Goal: Task Accomplishment & Management: Use online tool/utility

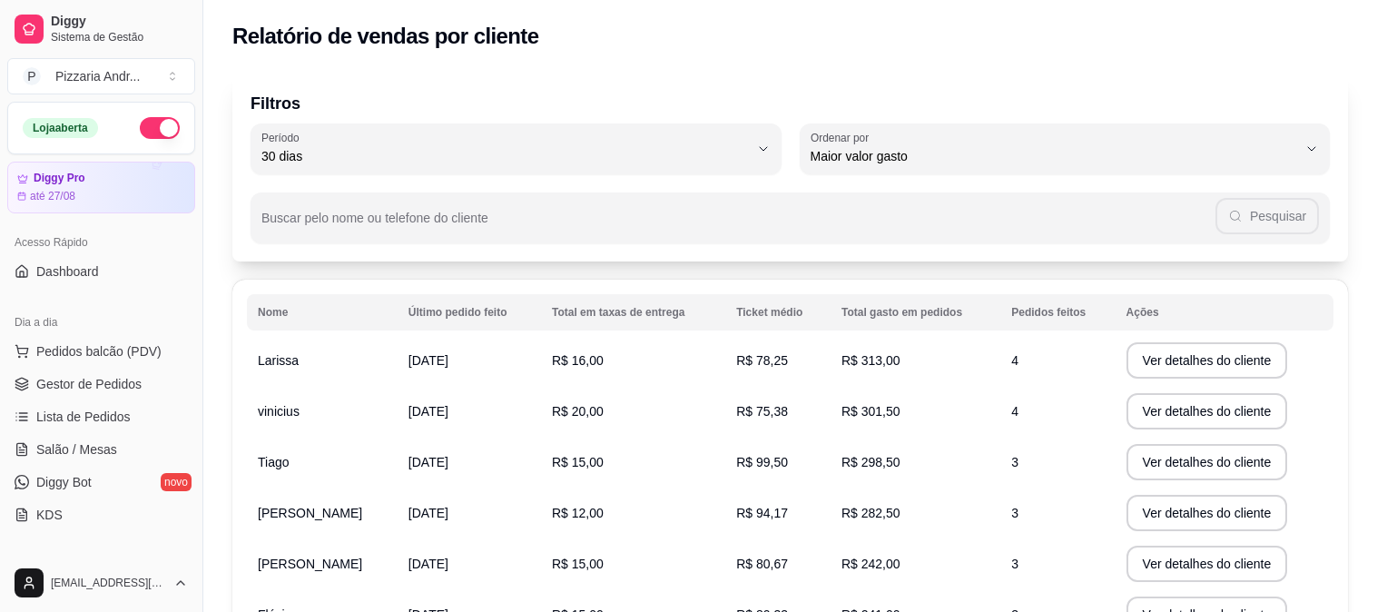
select select "30"
select select "HIGHEST_TOTAL_SPENT_WITH_ORDERS"
select select "ALL"
select select "0"
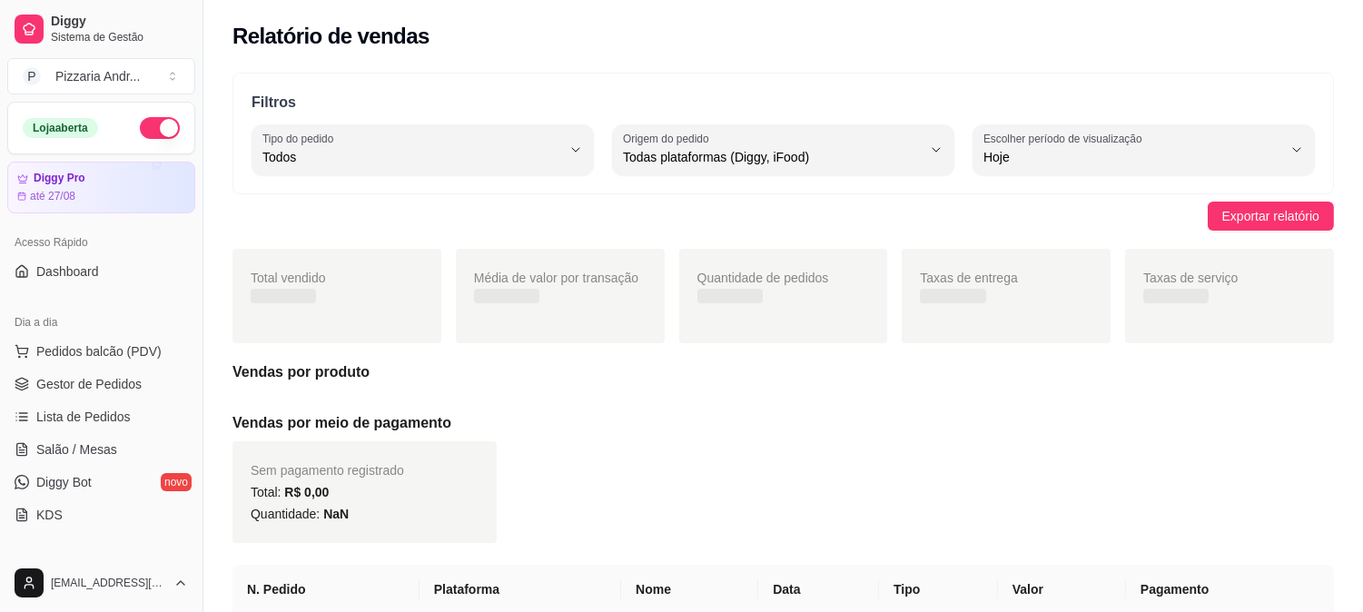
scroll to position [504, 0]
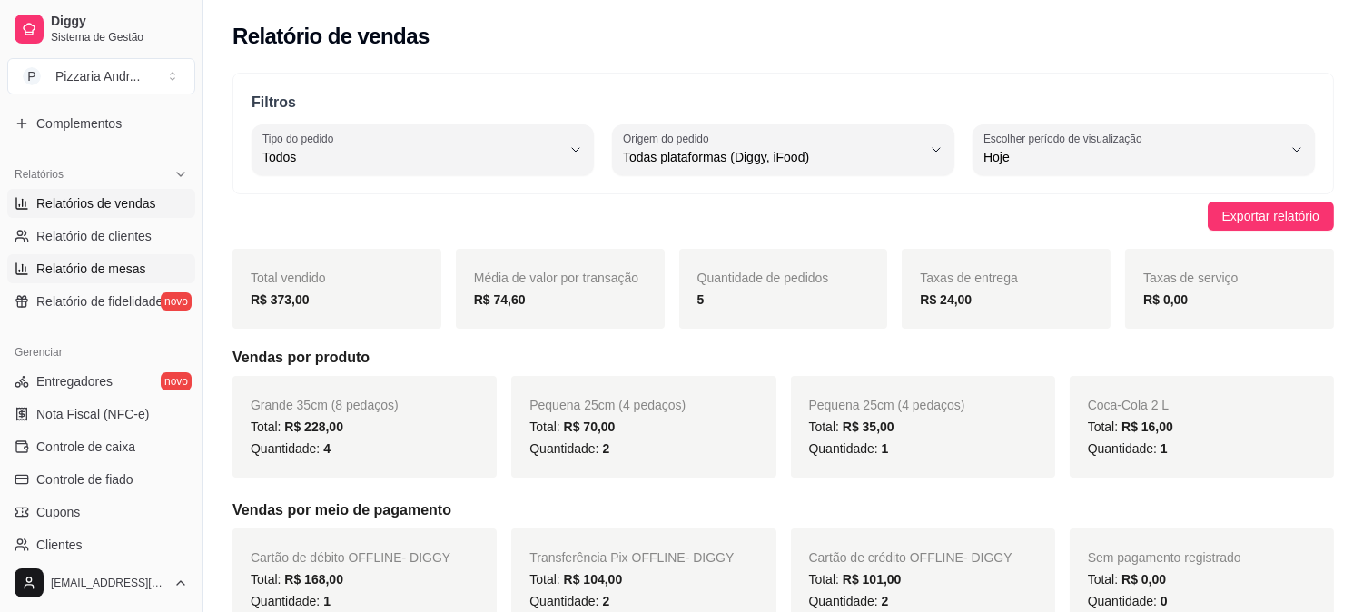
click at [61, 260] on span "Relatório de mesas" at bounding box center [91, 269] width 110 height 18
select select "TOTAL_OF_ORDERS"
select select "7"
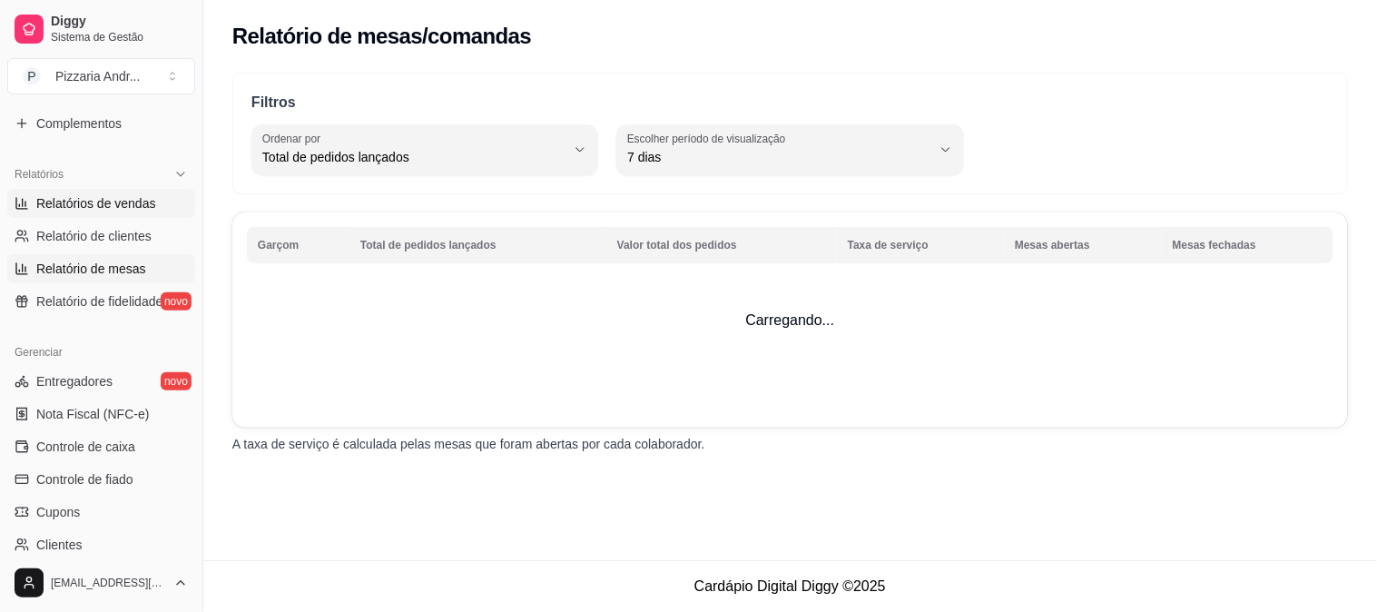
click at [74, 201] on span "Relatórios de vendas" at bounding box center [96, 203] width 120 height 18
select select "ALL"
select select "0"
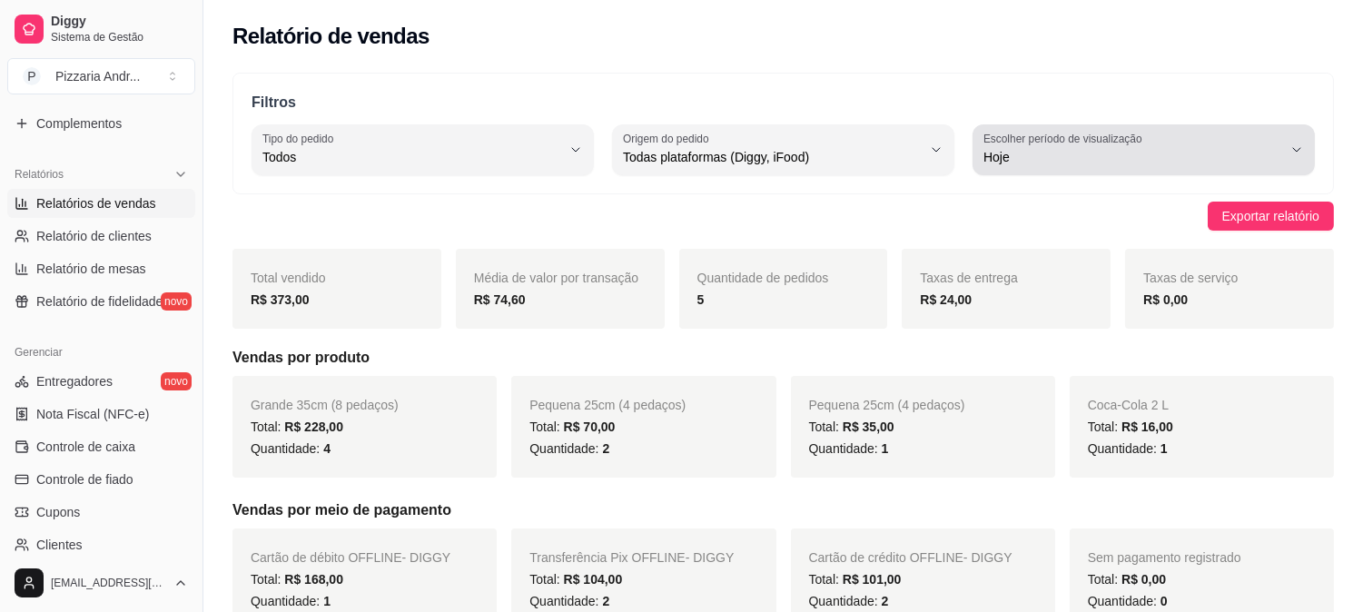
click at [1281, 149] on span "Hoje" at bounding box center [1132, 157] width 299 height 18
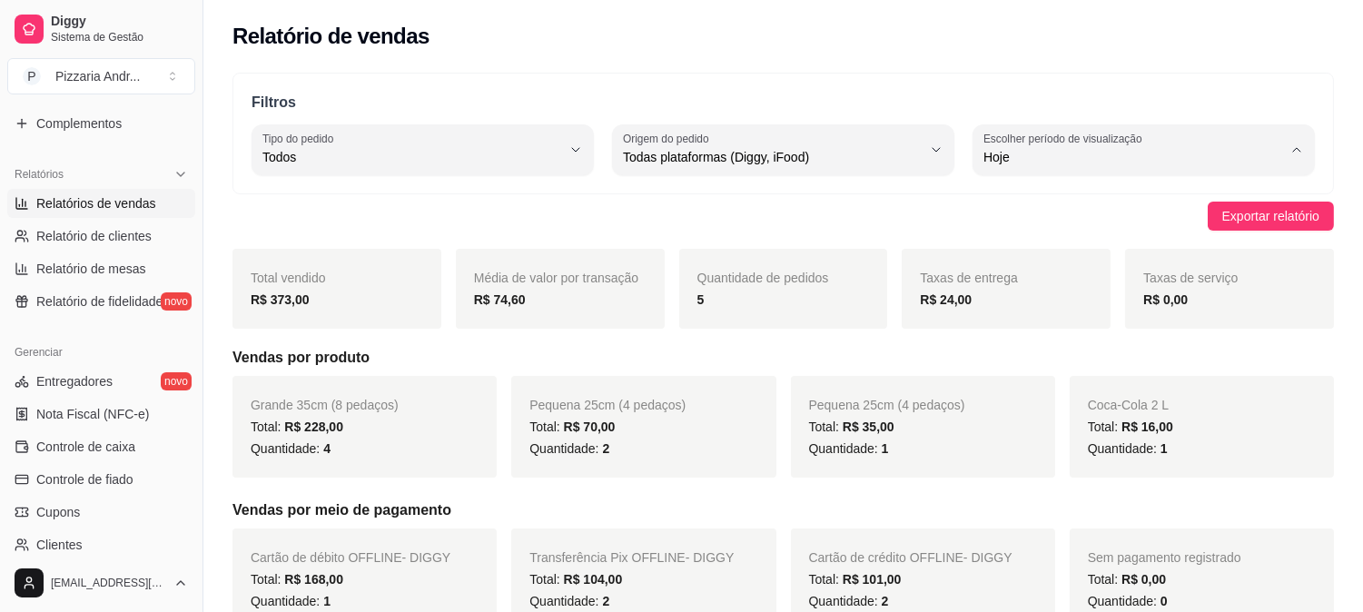
click at [1004, 387] on span "Customizado" at bounding box center [1134, 378] width 283 height 17
type input "-1"
select select "-1"
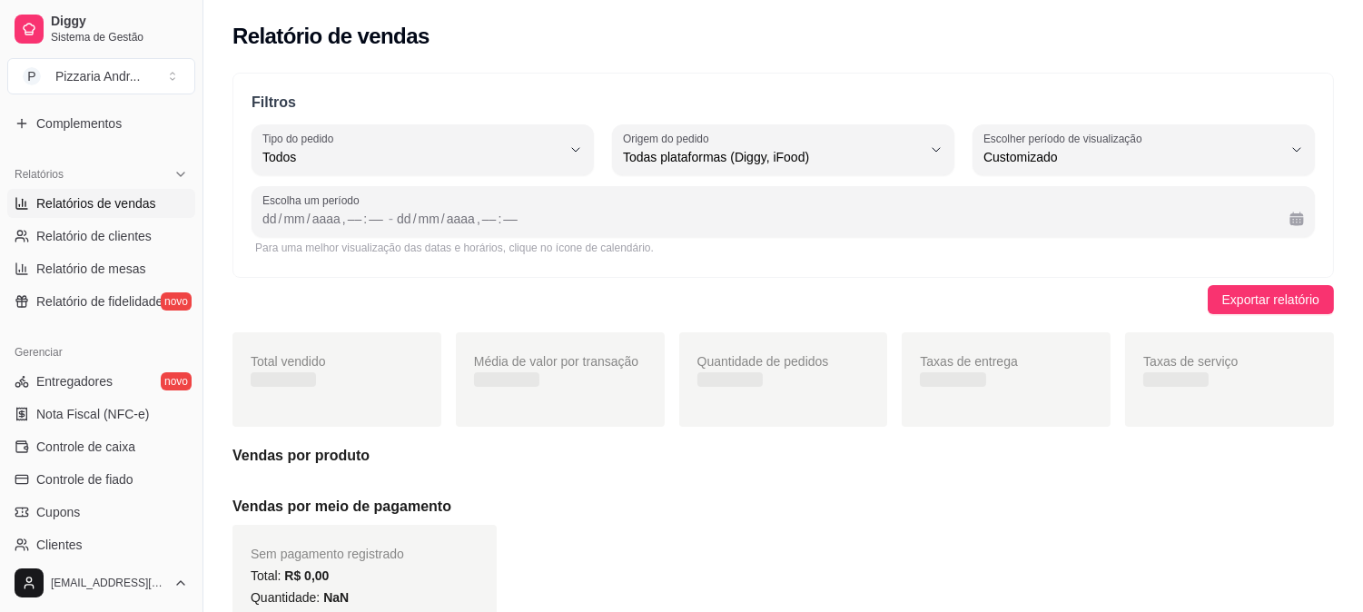
scroll to position [16, 0]
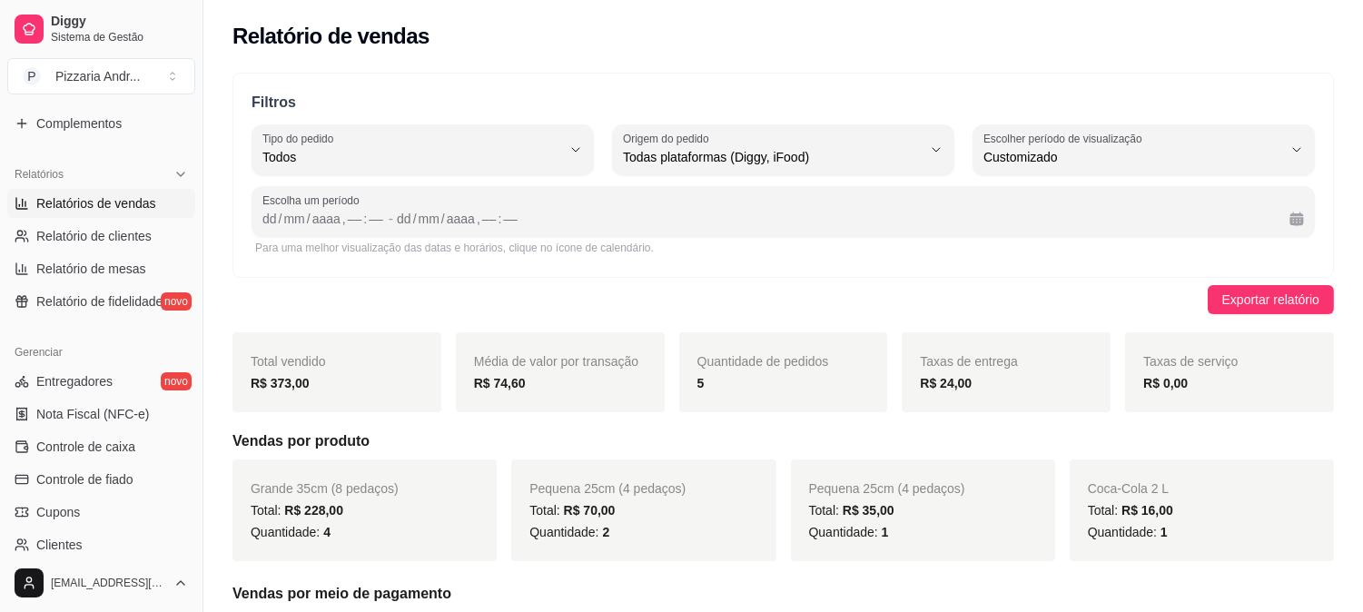
click at [311, 230] on div "Escolha um período dd / mm / aaaa , –– : –– - dd / mm / aaaa , –– : ––" at bounding box center [783, 211] width 1063 height 51
click at [328, 212] on div "aaaa" at bounding box center [327, 219] width 32 height 18
click at [428, 209] on div "dd / mm / aaaa , –– : ––" at bounding box center [836, 219] width 878 height 22
click at [508, 210] on div "dd / mm / aaaa , –– : ––" at bounding box center [836, 219] width 878 height 22
click at [550, 213] on div "dd / mm / aaaa , –– : ––" at bounding box center [836, 219] width 878 height 22
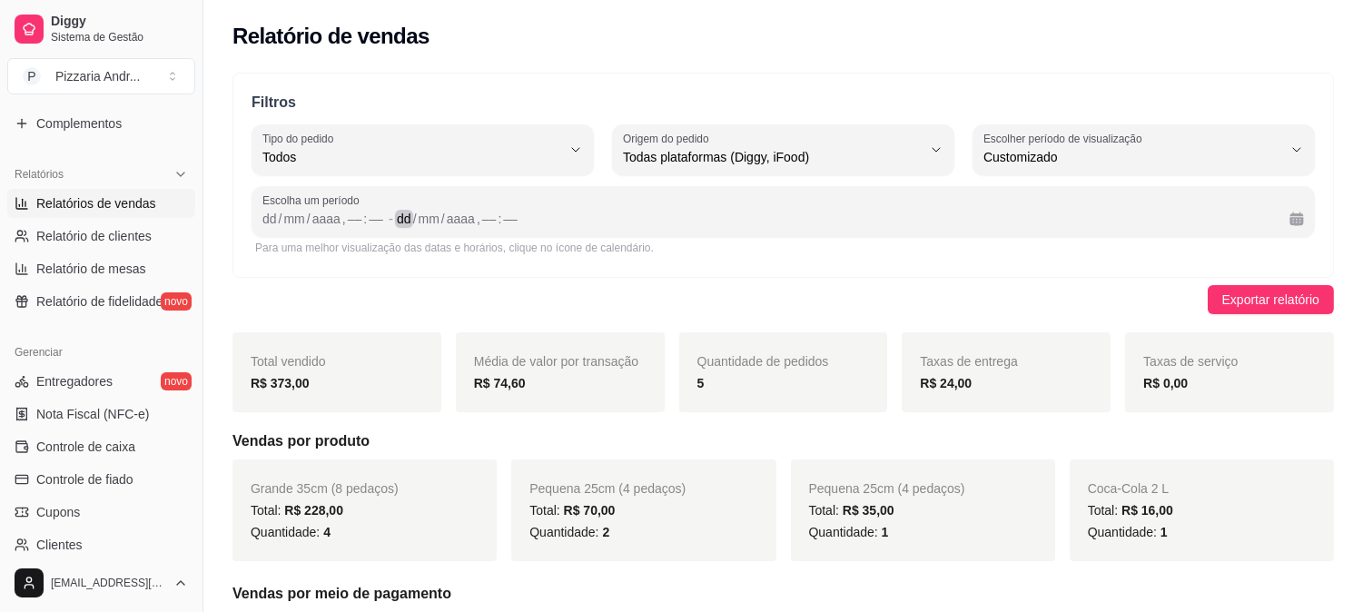
click at [587, 216] on div "dd / mm / aaaa , –– : ––" at bounding box center [836, 219] width 878 height 22
click at [446, 218] on div "dd / mm / aaaa , –– : ––" at bounding box center [836, 219] width 878 height 22
drag, startPoint x: 349, startPoint y: 215, endPoint x: 336, endPoint y: 215, distance: 12.7
click at [346, 215] on div "––" at bounding box center [355, 219] width 18 height 18
drag, startPoint x: 322, startPoint y: 215, endPoint x: 286, endPoint y: 215, distance: 36.3
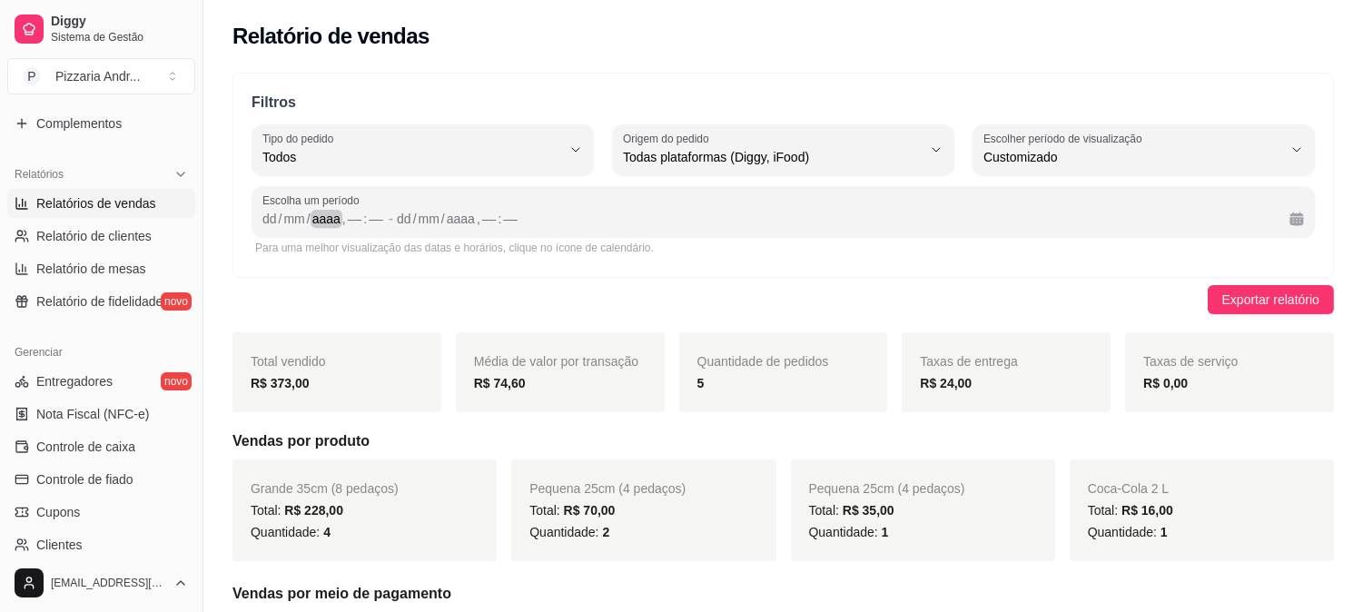
click at [321, 215] on div "aaaa" at bounding box center [327, 219] width 32 height 18
drag, startPoint x: 285, startPoint y: 215, endPoint x: 266, endPoint y: 219, distance: 19.4
click at [282, 215] on div "dd / mm / aaaa , –– : ––" at bounding box center [323, 219] width 123 height 22
click at [266, 219] on div "dd" at bounding box center [270, 219] width 18 height 18
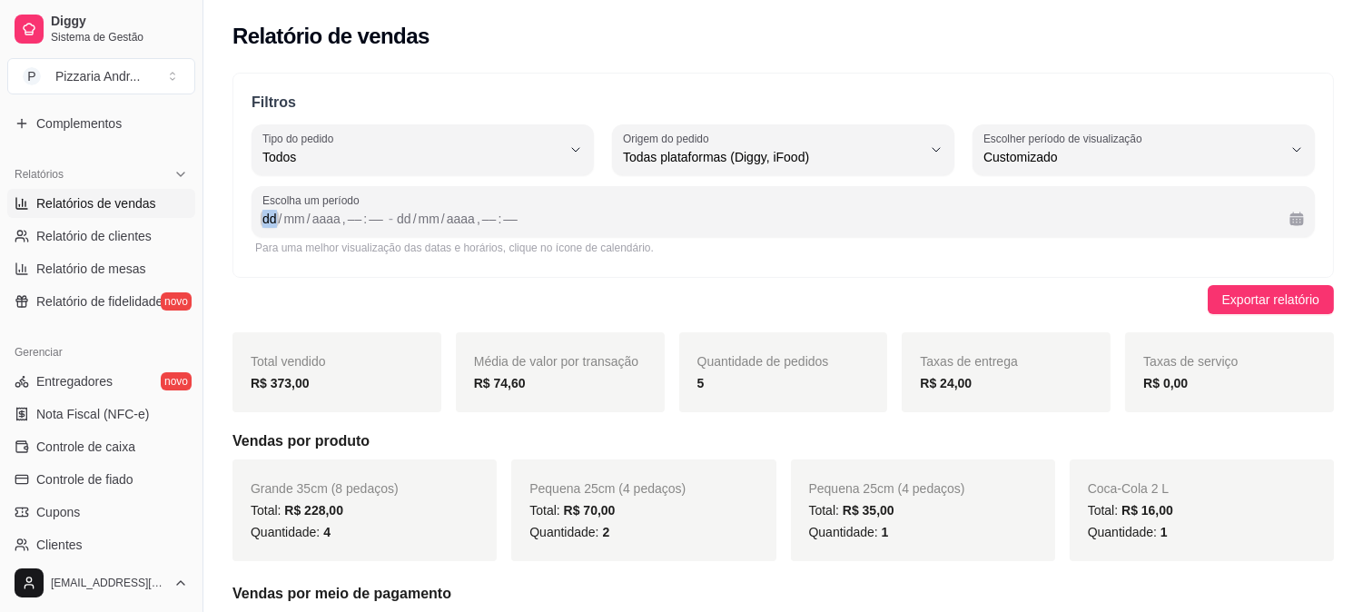
click at [266, 219] on div "dd" at bounding box center [270, 219] width 18 height 18
click at [272, 219] on div "dd" at bounding box center [270, 219] width 18 height 18
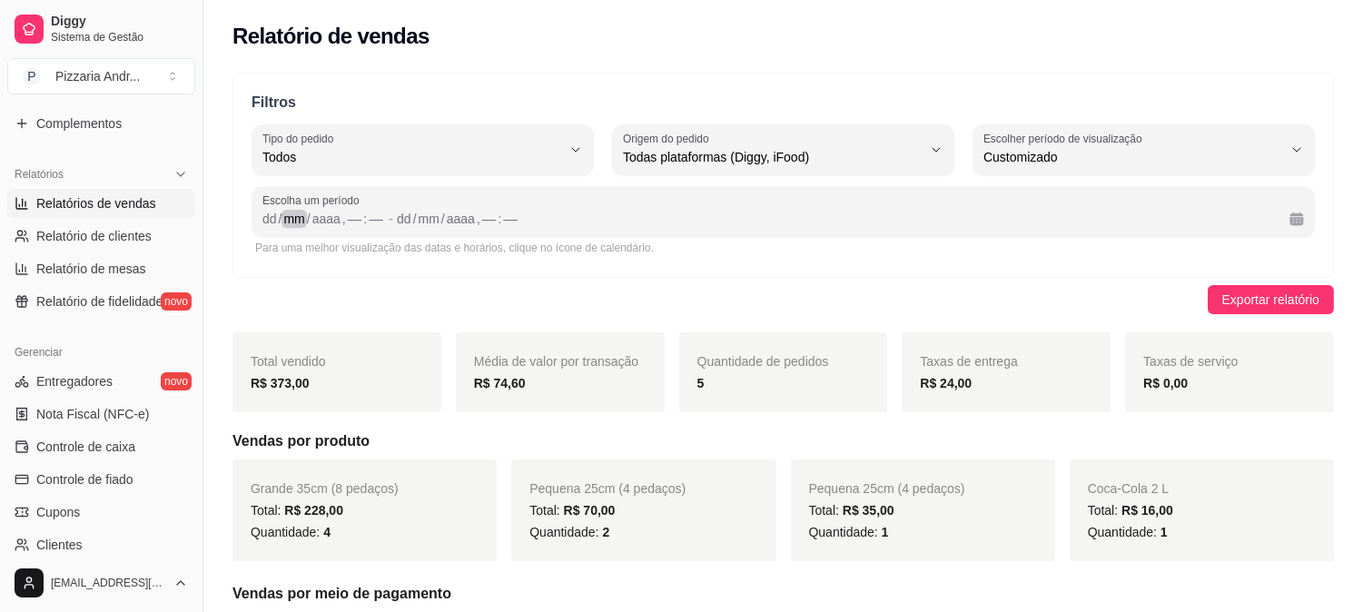
drag, startPoint x: 301, startPoint y: 216, endPoint x: 348, endPoint y: 230, distance: 49.1
click at [313, 220] on div "dd / mm / aaaa , –– : ––" at bounding box center [323, 219] width 123 height 22
click at [366, 237] on div "Para uma melhor visualização das datas e horários, clique no ícone de calendári…" at bounding box center [783, 248] width 1063 height 22
click at [386, 242] on div "Para uma melhor visualização das datas e horários, clique no ícone de calendári…" at bounding box center [783, 248] width 1056 height 15
drag, startPoint x: 349, startPoint y: 221, endPoint x: 304, endPoint y: 221, distance: 44.5
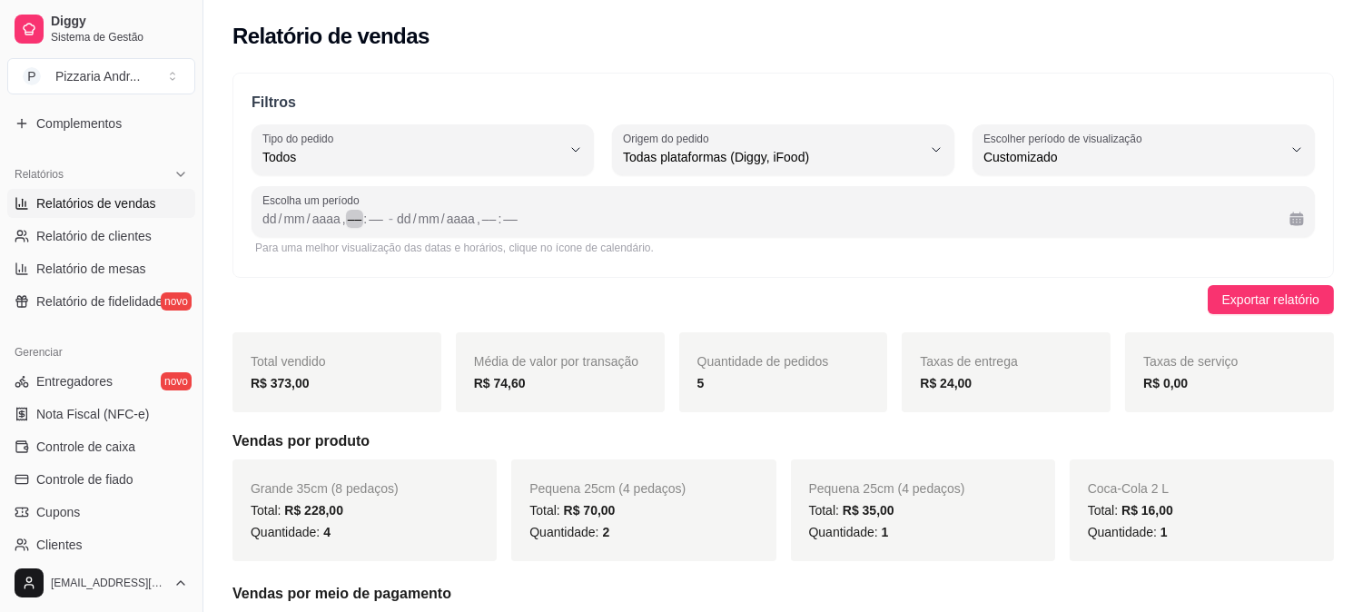
click at [345, 221] on div "dd / mm / aaaa , –– : ––" at bounding box center [323, 219] width 123 height 22
click at [302, 221] on div "mm" at bounding box center [293, 219] width 25 height 18
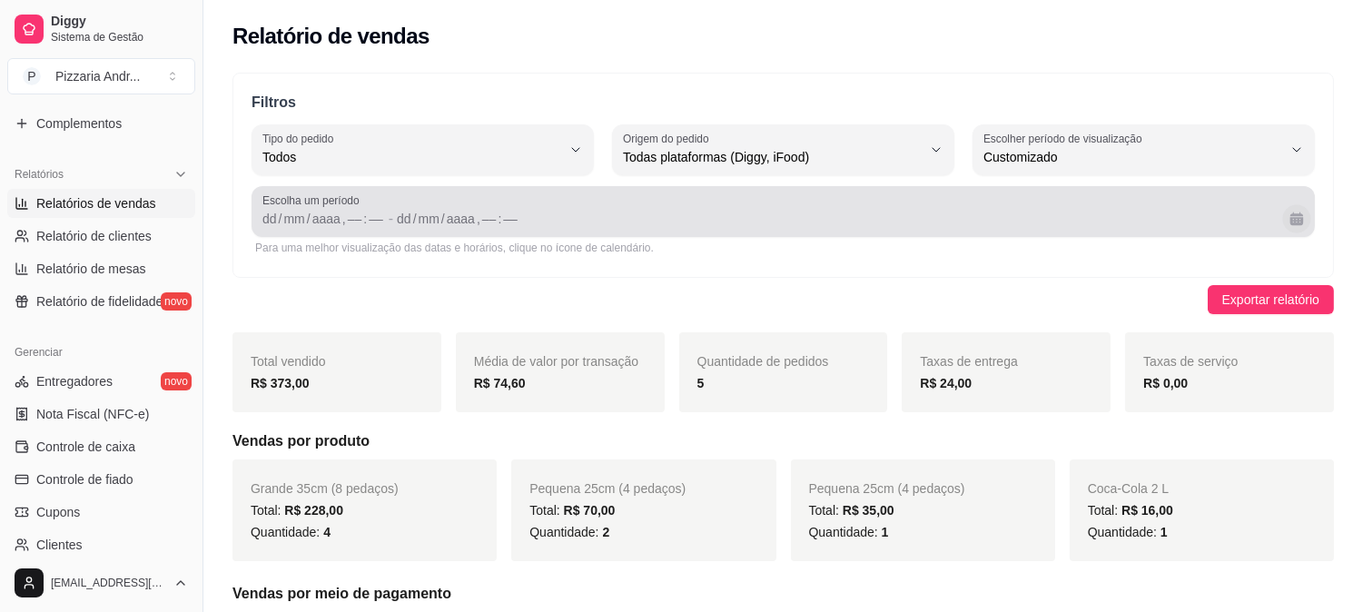
click at [1298, 222] on button "Calendário" at bounding box center [1296, 218] width 28 height 28
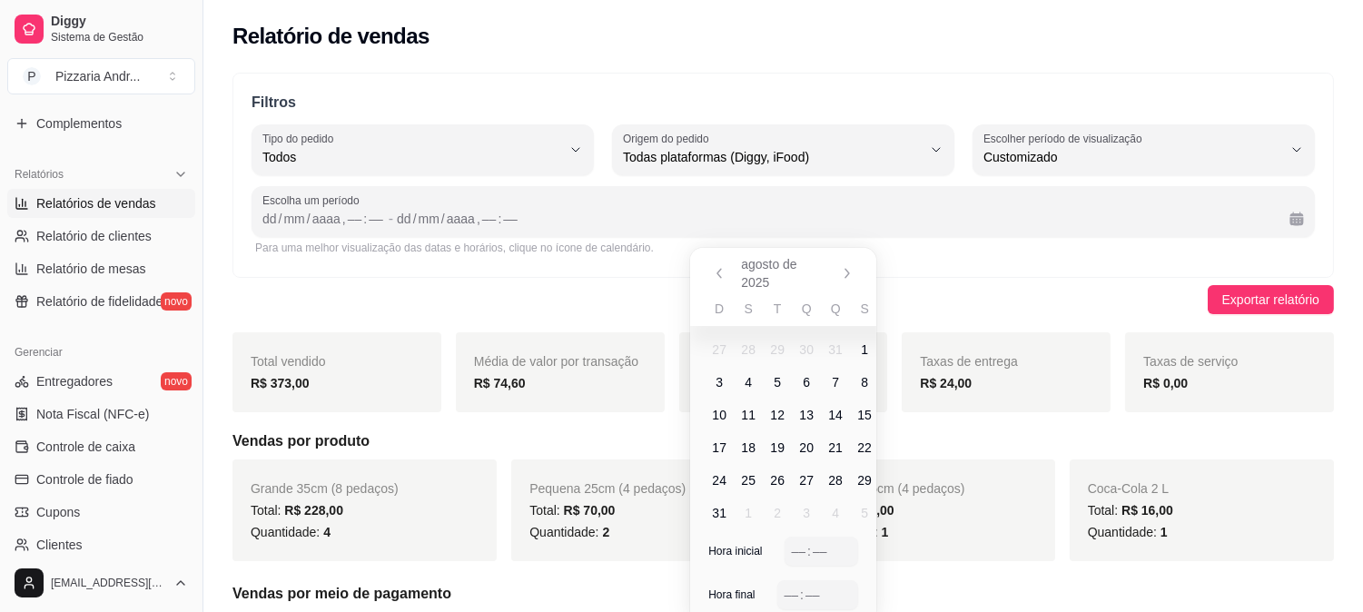
click at [861, 346] on span "1" at bounding box center [864, 350] width 7 height 18
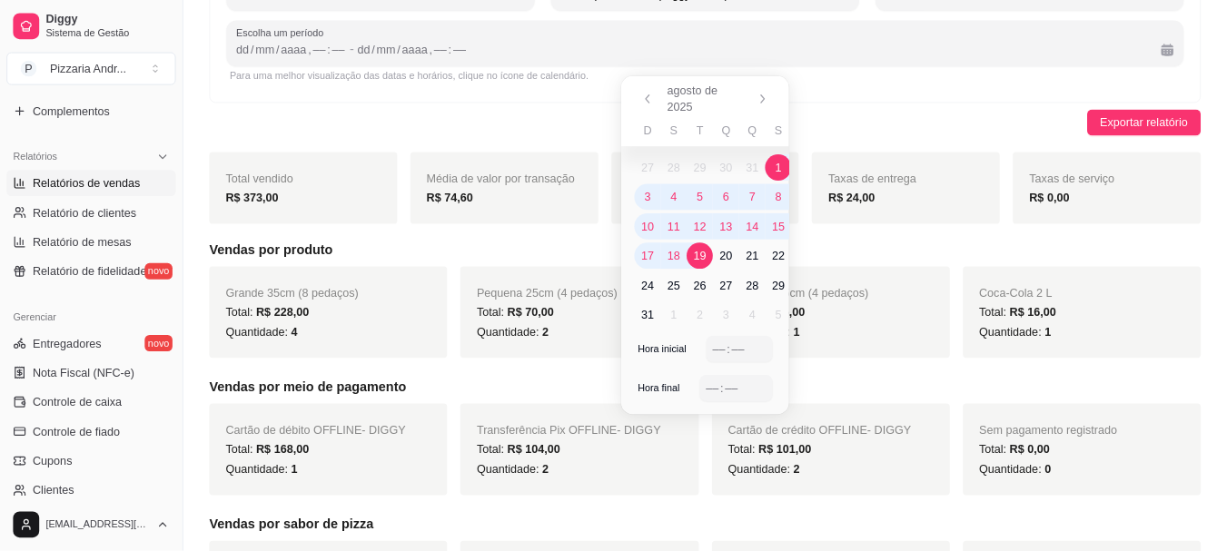
scroll to position [0, 0]
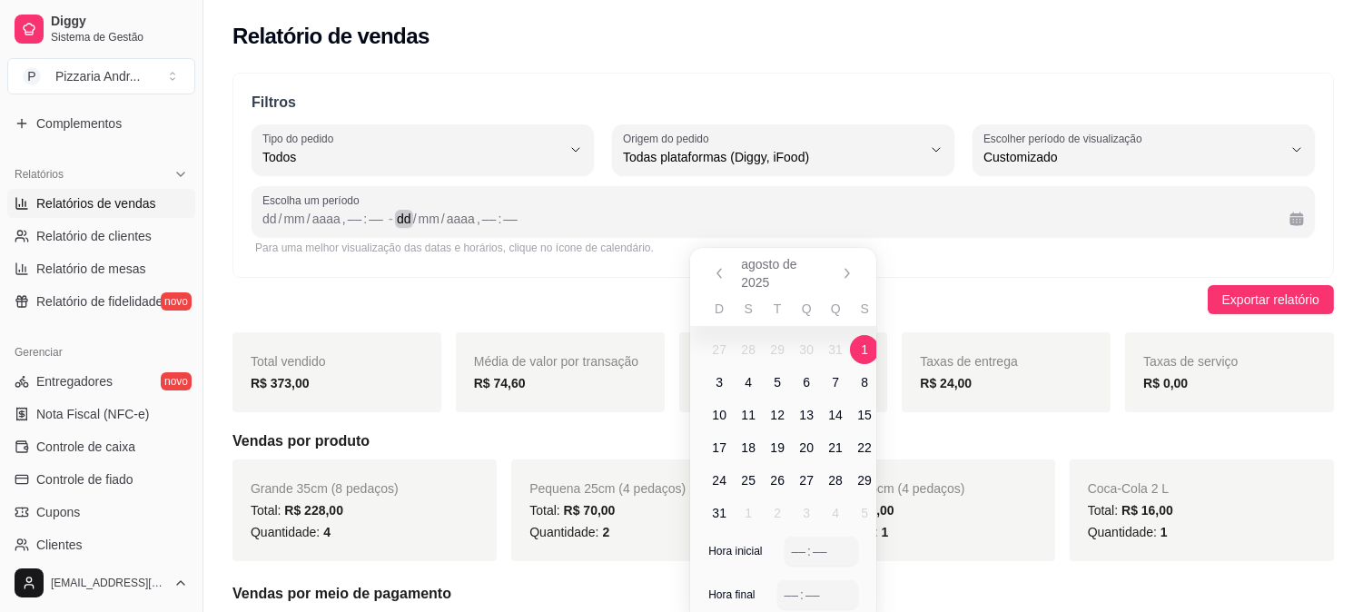
click at [906, 225] on div "dd / mm / aaaa , –– : ––" at bounding box center [836, 219] width 878 height 22
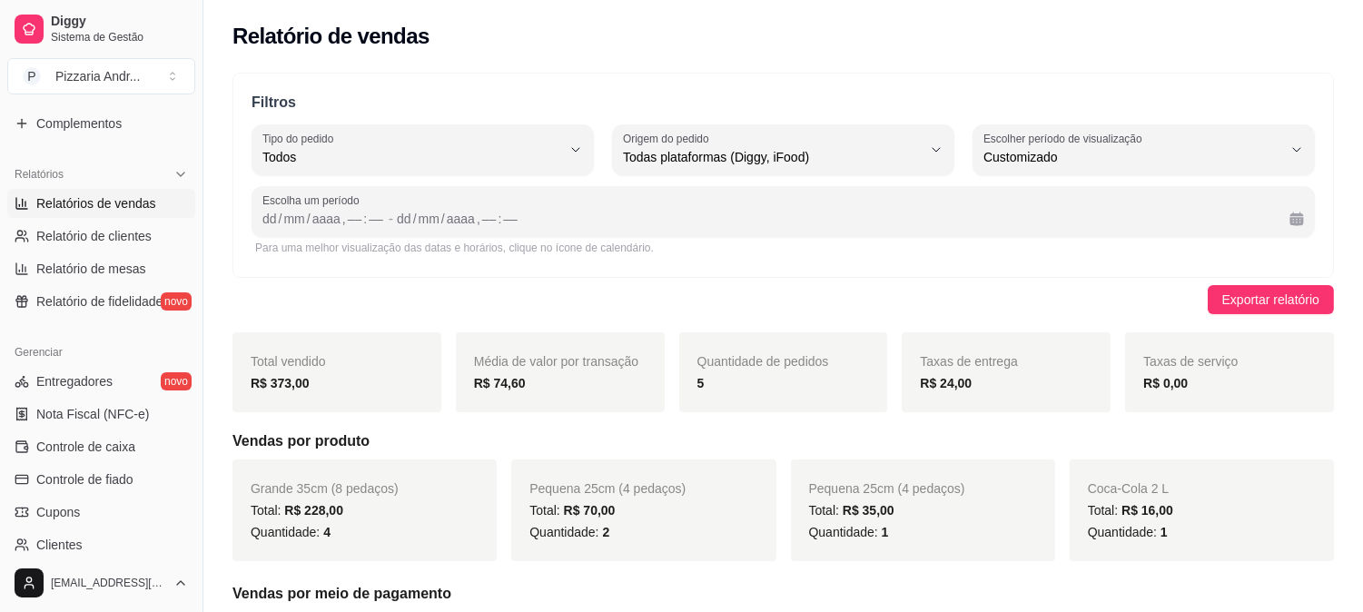
click at [1006, 266] on div "Filtros ALL Tipo do pedido Todos Entrega Retirada Mesa Consumo local Tipo do pe…" at bounding box center [782, 175] width 1101 height 205
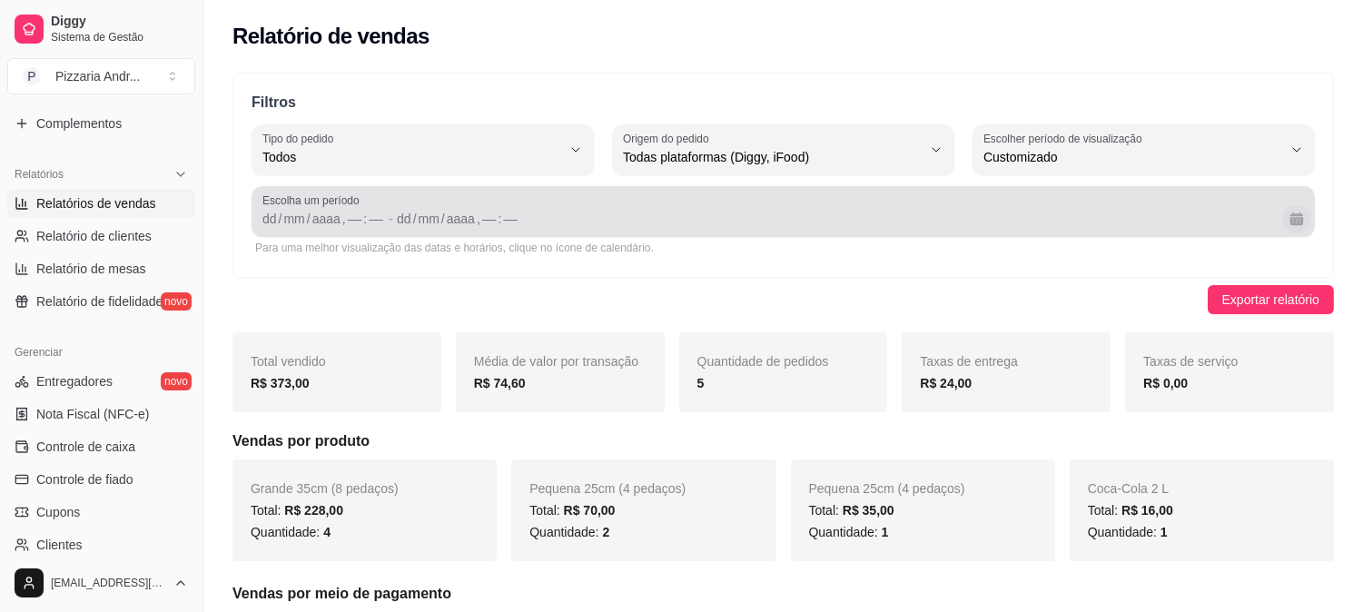
click at [1286, 214] on button "Calendário" at bounding box center [1296, 218] width 28 height 28
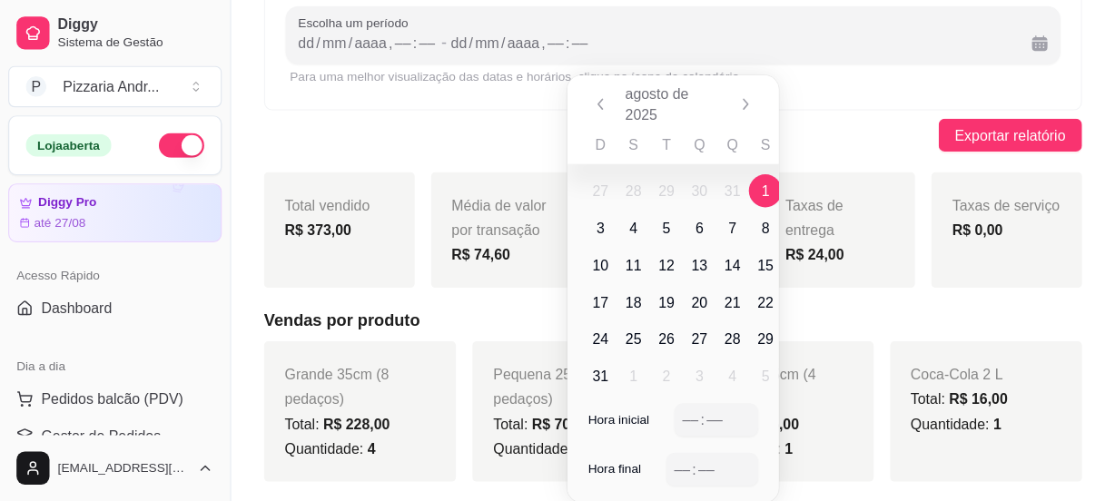
scroll to position [145, 0]
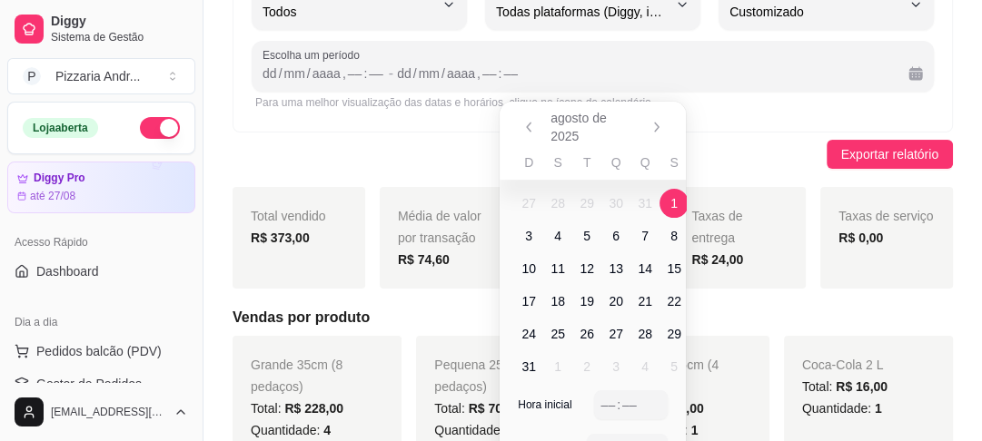
click at [732, 146] on div "Exportar relatório" at bounding box center [592, 154] width 720 height 29
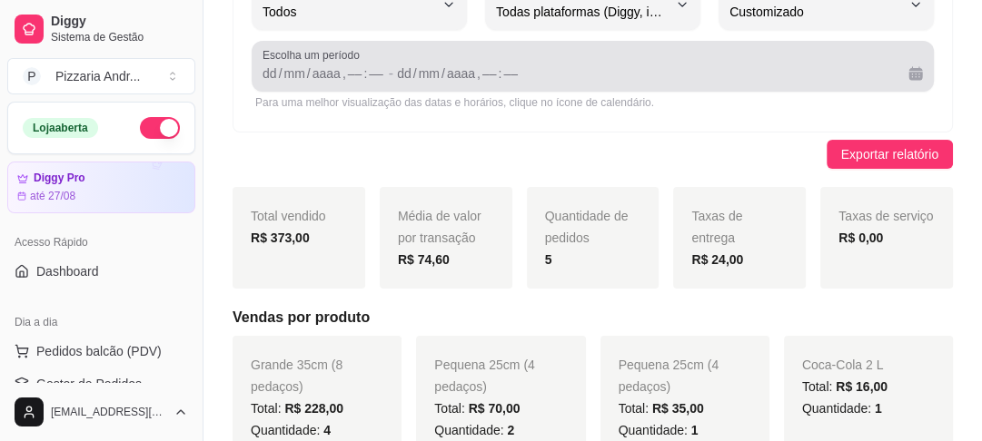
click at [906, 80] on button "Calendário" at bounding box center [915, 73] width 29 height 29
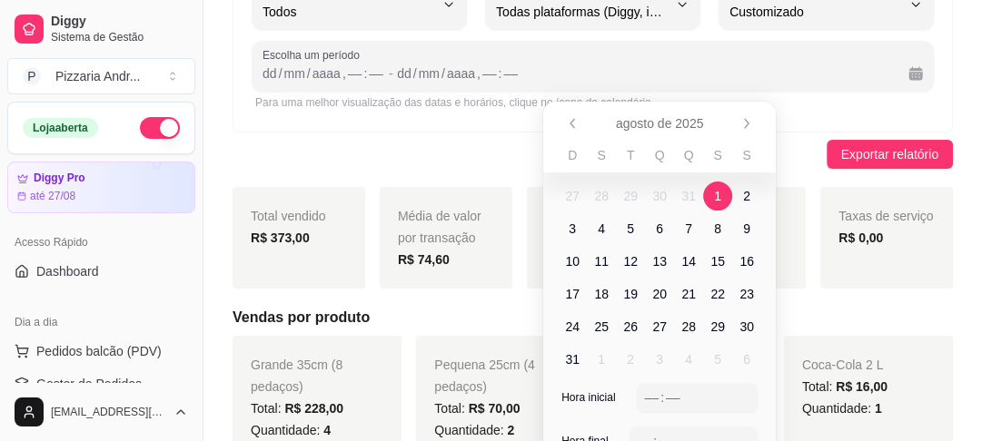
scroll to position [16, 0]
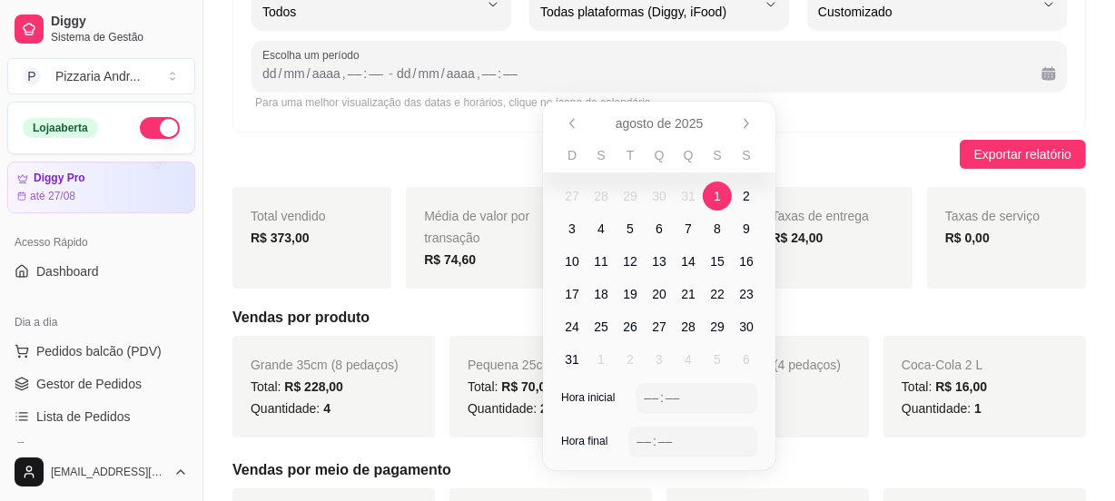
drag, startPoint x: 949, startPoint y: 0, endPoint x: 811, endPoint y: 153, distance: 206.4
click at [811, 153] on div "Exportar relatório" at bounding box center [659, 154] width 854 height 29
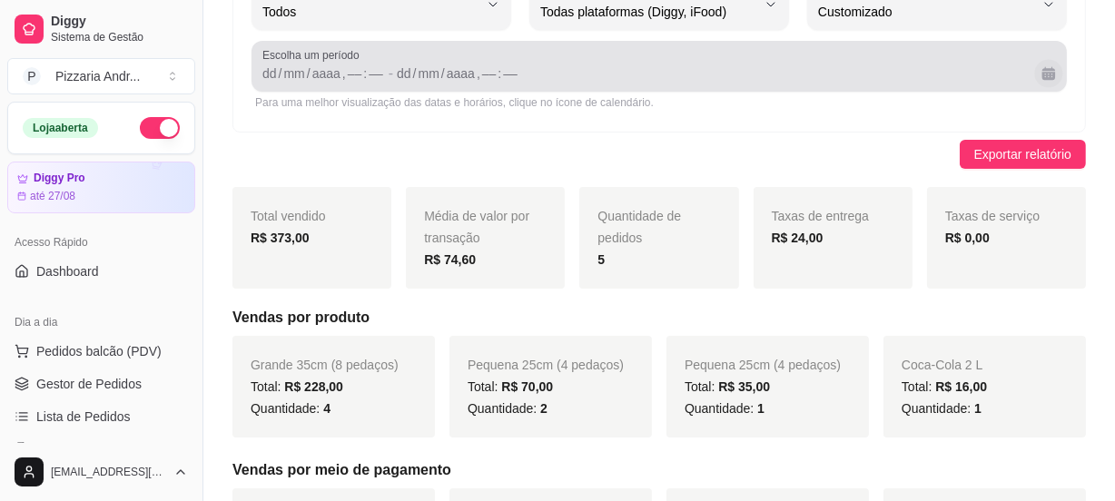
click at [1045, 76] on button "Calendário" at bounding box center [1048, 73] width 28 height 28
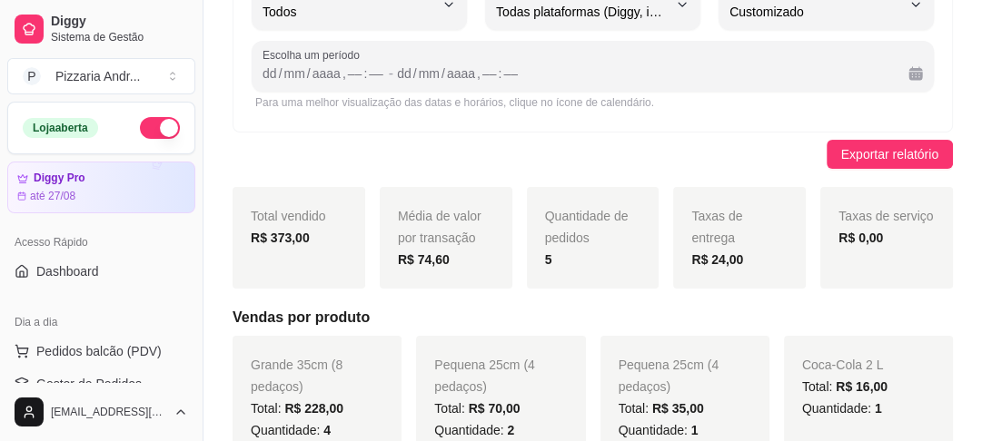
drag, startPoint x: 1064, startPoint y: 4, endPoint x: 701, endPoint y: 156, distance: 393.9
click at [701, 156] on div "Exportar relatório" at bounding box center [592, 154] width 720 height 29
click at [864, 160] on span "Exportar relatório" at bounding box center [889, 154] width 97 height 20
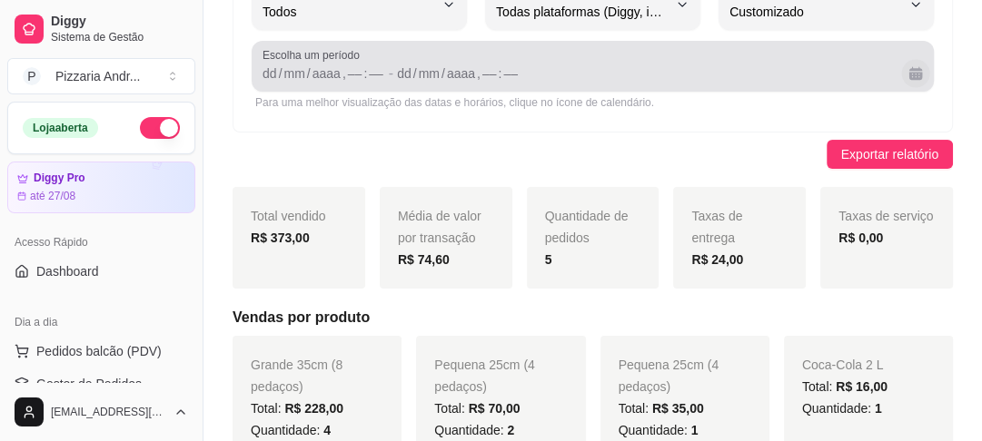
click at [914, 80] on button "Calendário" at bounding box center [915, 73] width 28 height 28
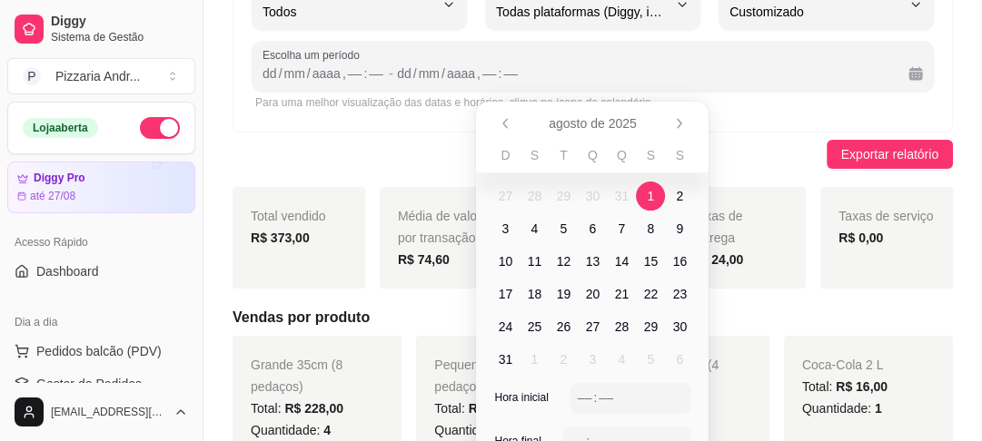
click at [652, 195] on span "1" at bounding box center [650, 196] width 7 height 18
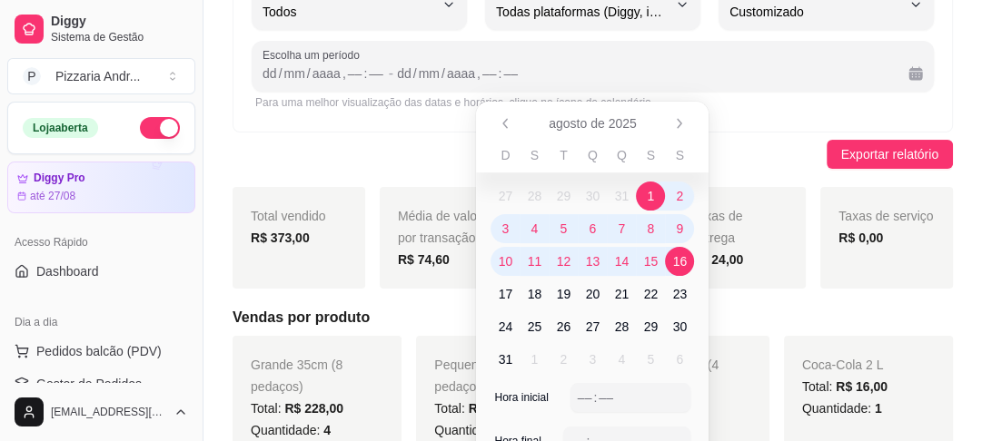
click at [679, 261] on span "16" at bounding box center [680, 261] width 15 height 18
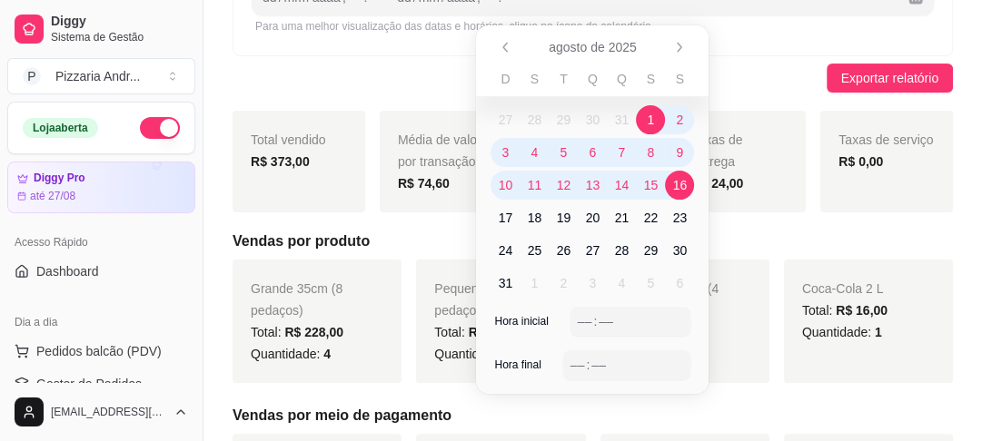
scroll to position [291, 0]
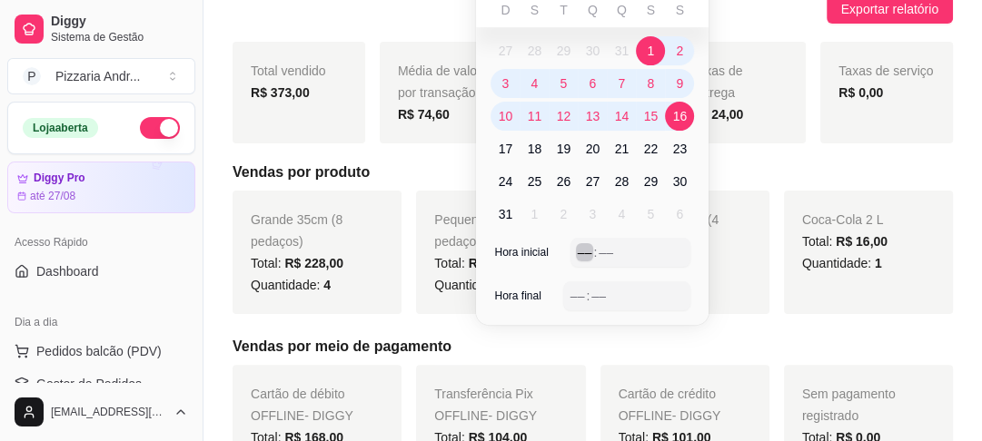
click at [585, 257] on div "––" at bounding box center [585, 252] width 18 height 18
click at [612, 303] on div "–– : ––" at bounding box center [627, 296] width 114 height 22
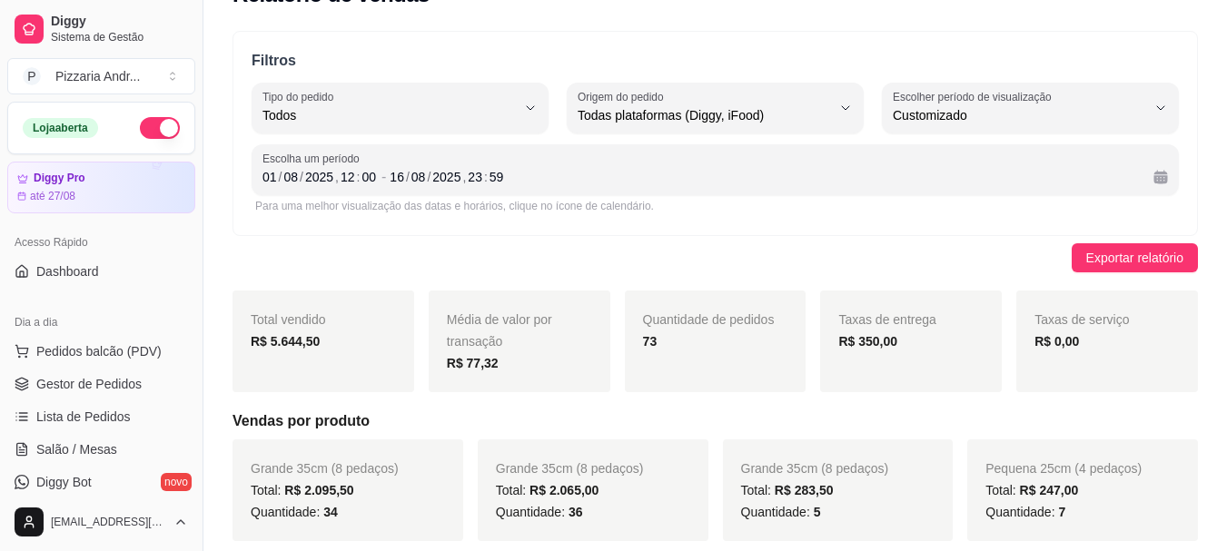
scroll to position [0, 0]
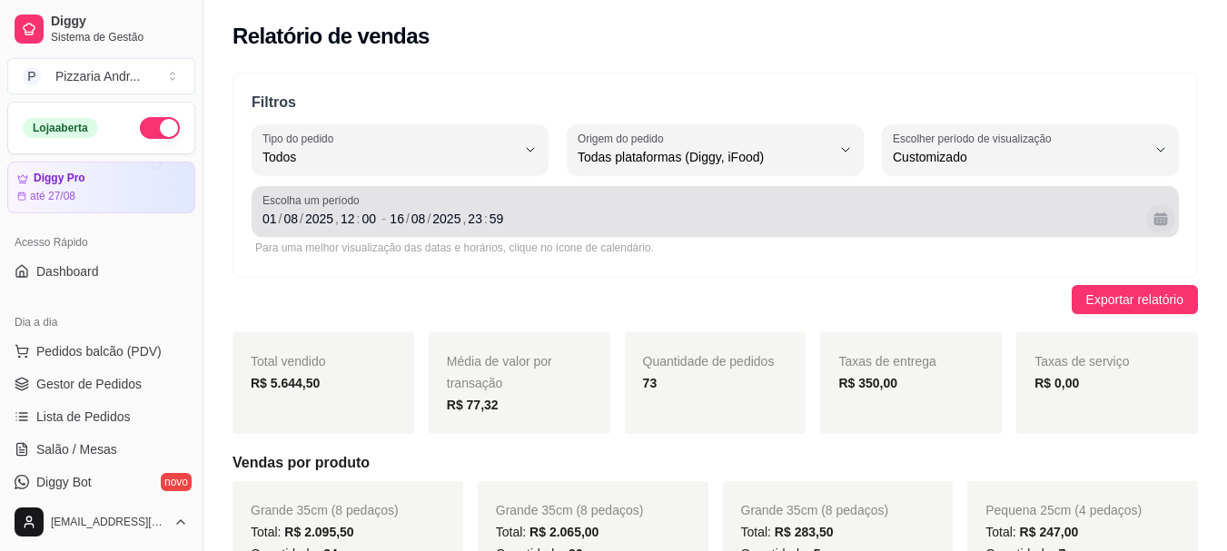
click at [1154, 221] on button "Calendário" at bounding box center [1160, 218] width 29 height 29
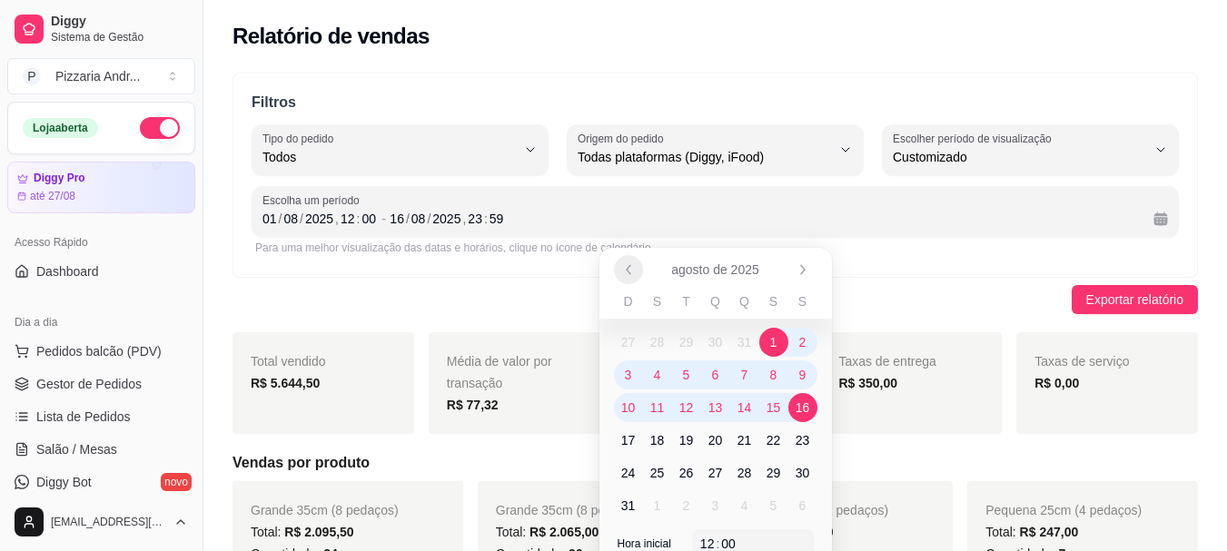
click at [622, 270] on icon "Anterior" at bounding box center [628, 269] width 15 height 15
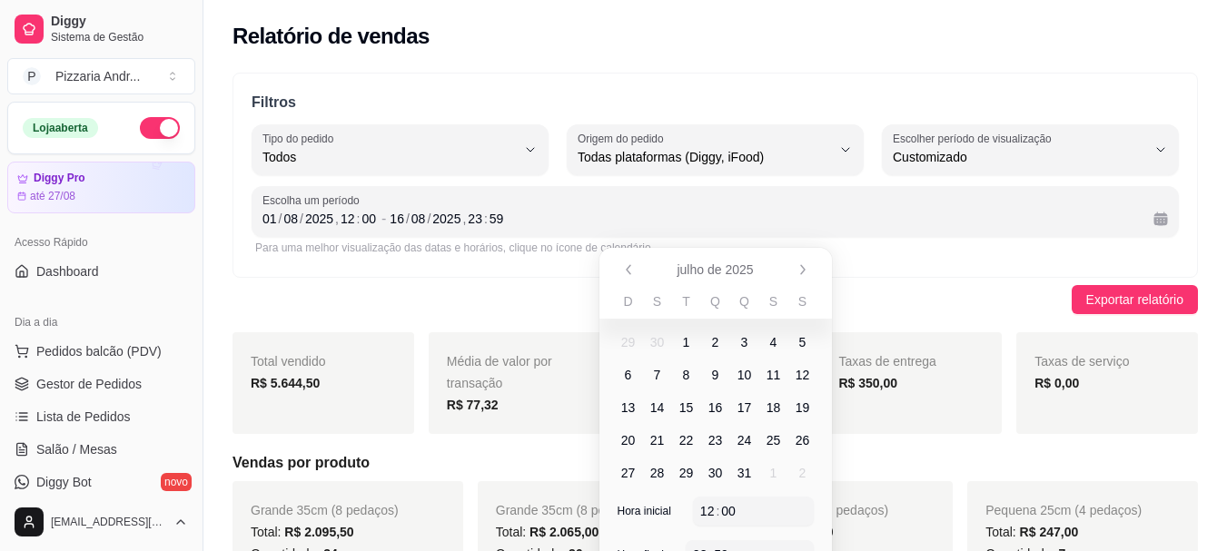
click at [686, 336] on span "1" at bounding box center [686, 342] width 7 height 18
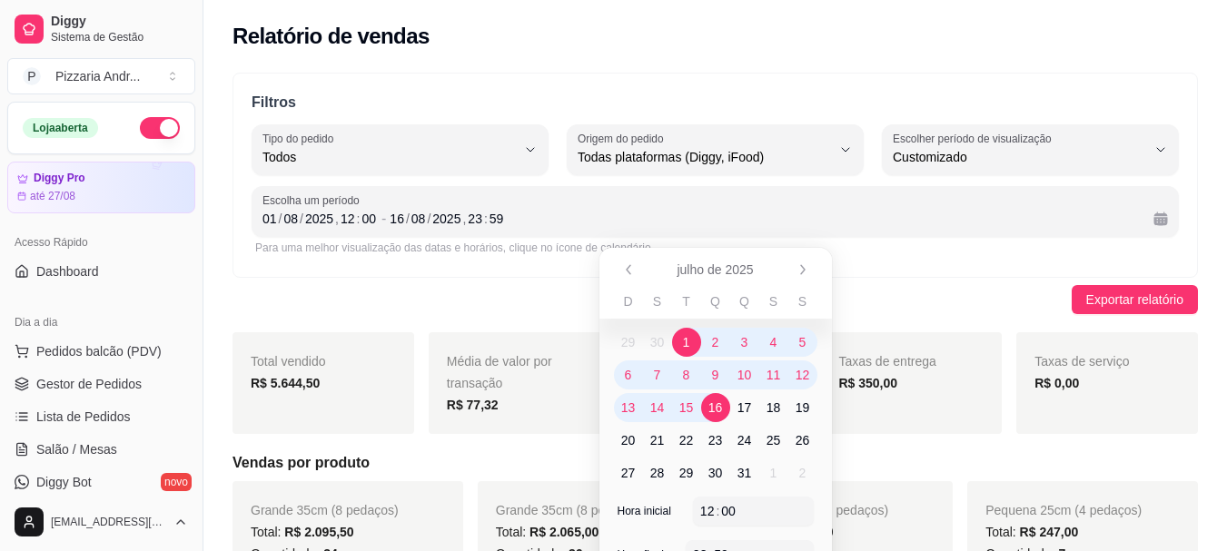
click at [716, 402] on span "16" at bounding box center [715, 408] width 15 height 18
click at [689, 342] on span "1" at bounding box center [686, 342] width 7 height 18
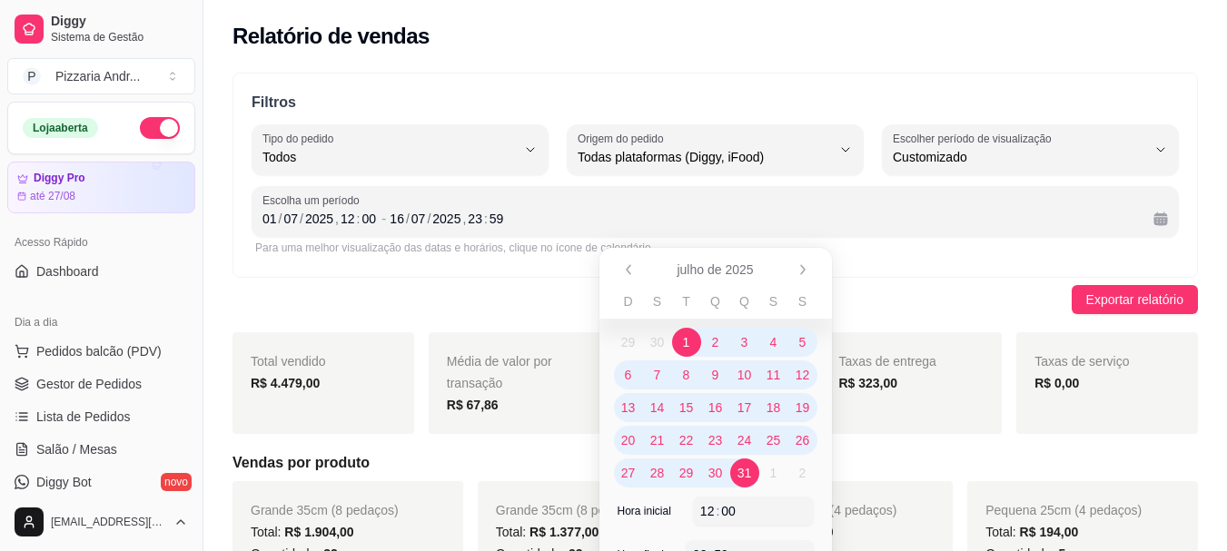
click at [743, 480] on span "31" at bounding box center [744, 473] width 15 height 18
click at [622, 271] on icon "Anterior" at bounding box center [628, 269] width 15 height 15
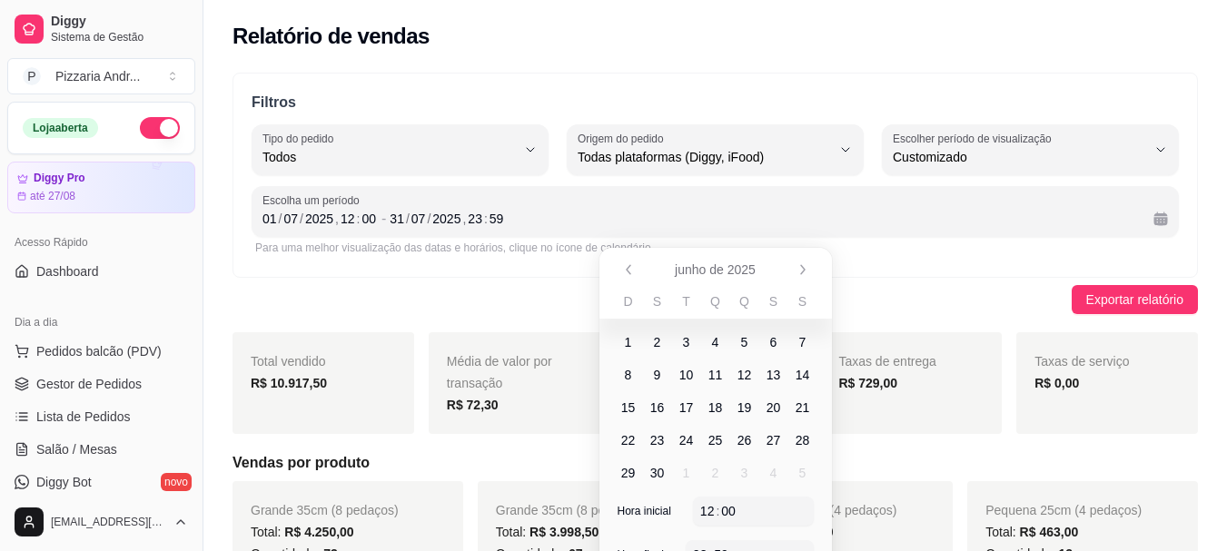
click at [632, 338] on span "1" at bounding box center [628, 342] width 29 height 29
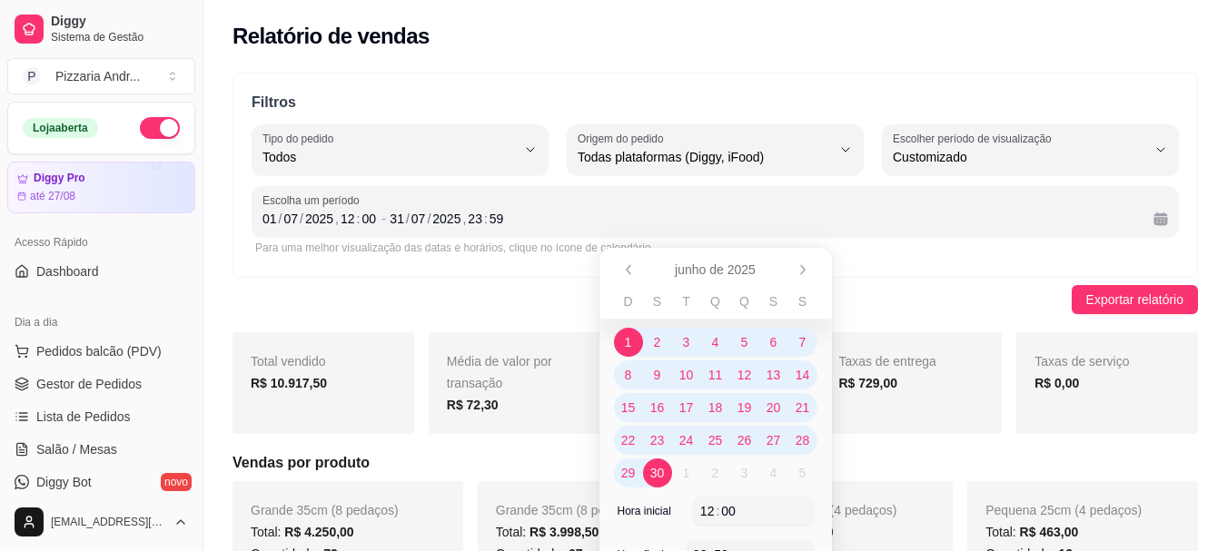
click at [660, 478] on span "30" at bounding box center [657, 473] width 15 height 18
click at [802, 269] on icon "Próximo" at bounding box center [802, 269] width 15 height 15
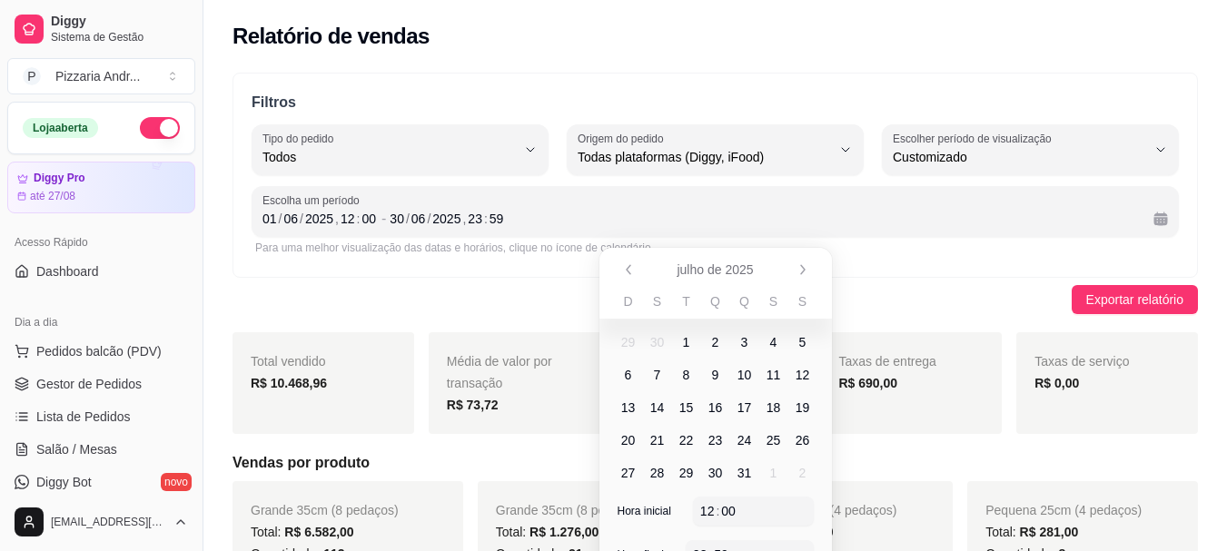
click at [683, 338] on span "1" at bounding box center [686, 342] width 7 height 18
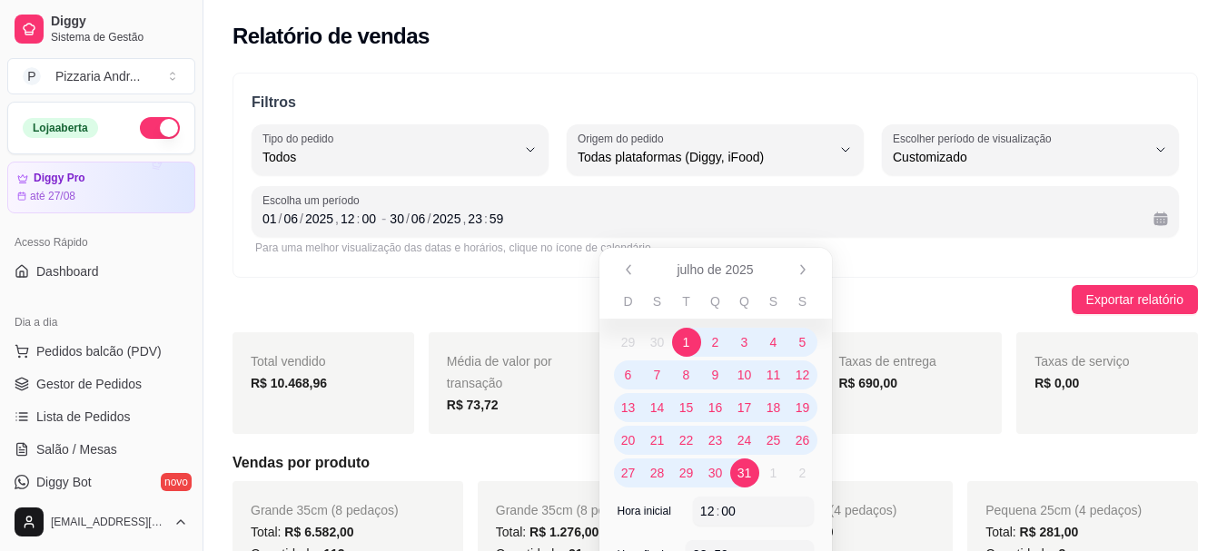
click at [745, 477] on span "31" at bounding box center [744, 473] width 15 height 18
click at [804, 268] on icon "Próximo" at bounding box center [802, 269] width 15 height 15
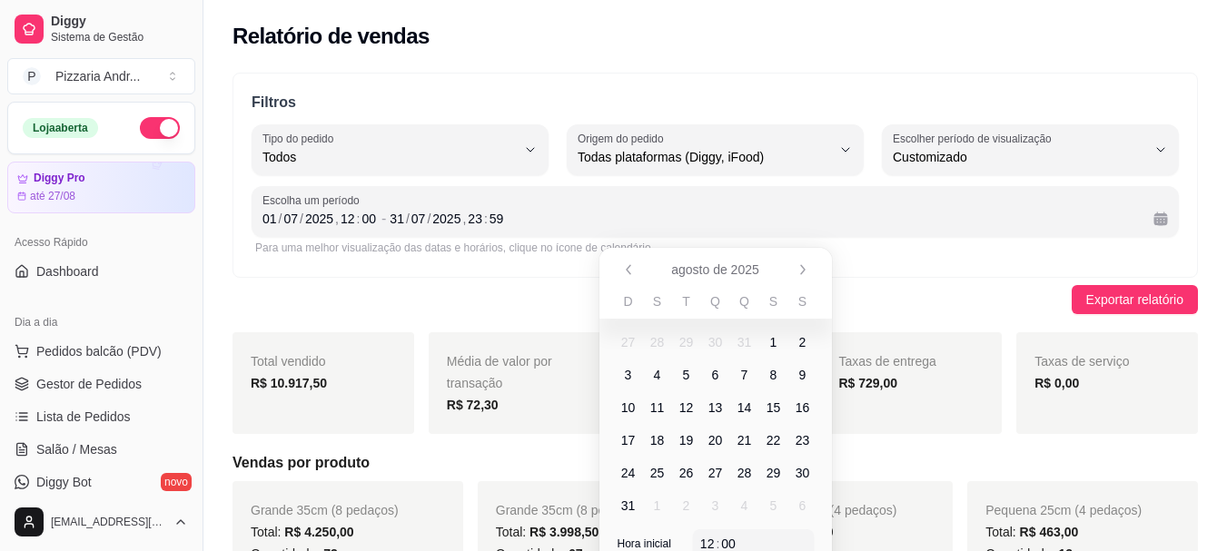
click at [772, 345] on span "1" at bounding box center [773, 342] width 7 height 18
click at [620, 262] on button "Anterior" at bounding box center [628, 269] width 29 height 29
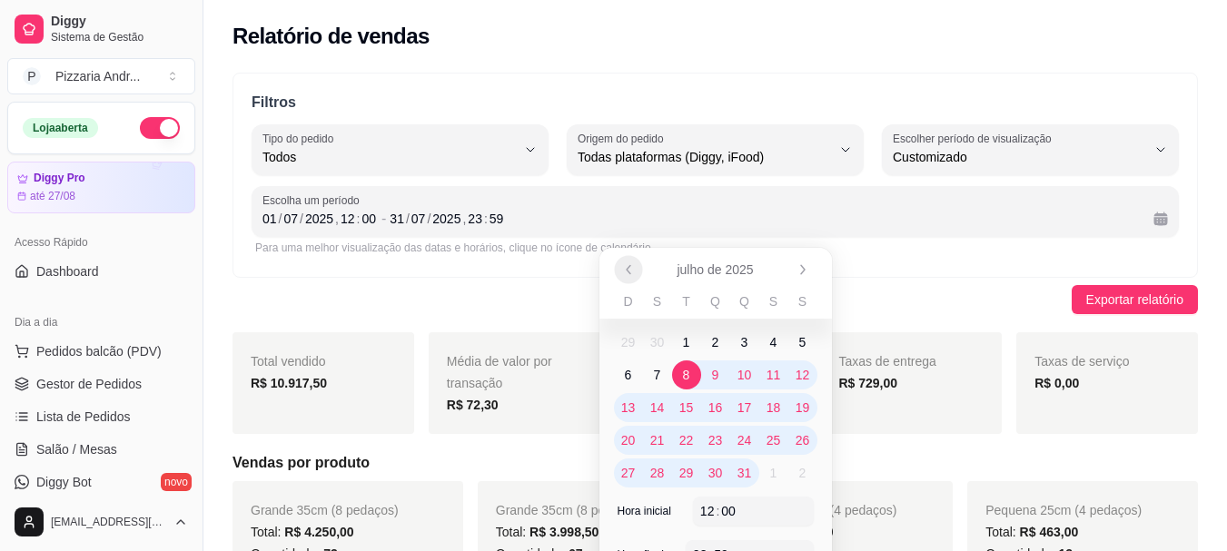
click at [624, 262] on icon "Anterior" at bounding box center [628, 269] width 15 height 15
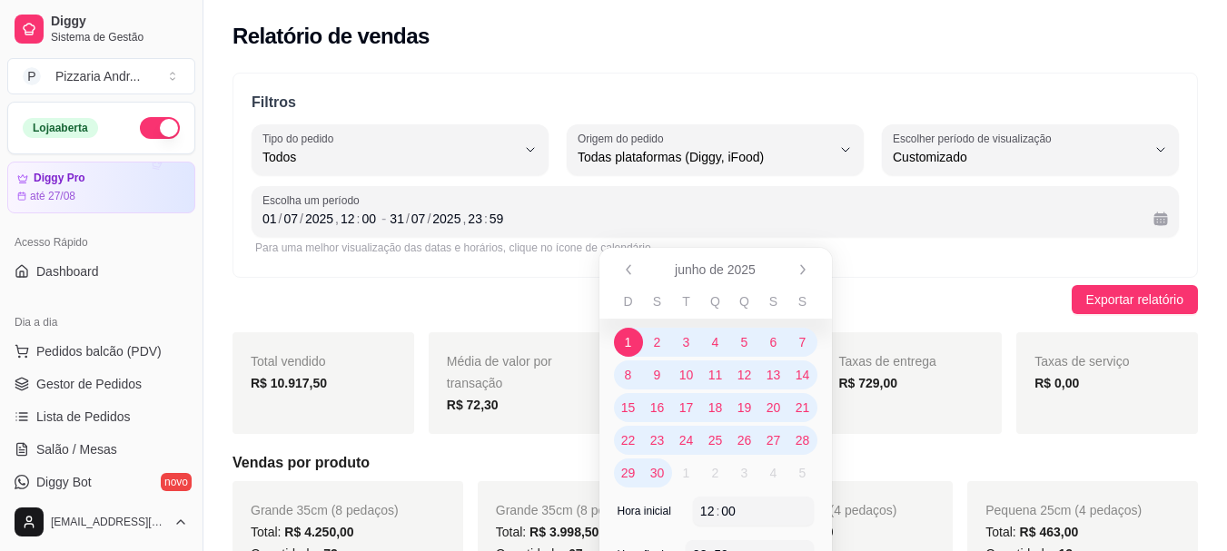
click at [625, 341] on span "1" at bounding box center [628, 342] width 7 height 18
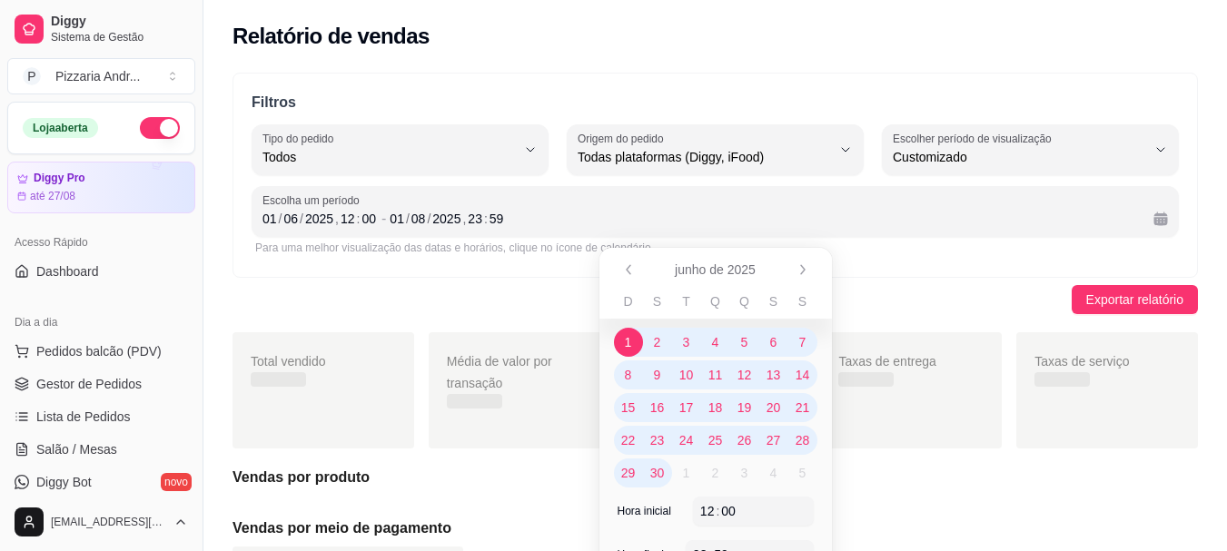
click at [659, 410] on span "16" at bounding box center [657, 408] width 15 height 18
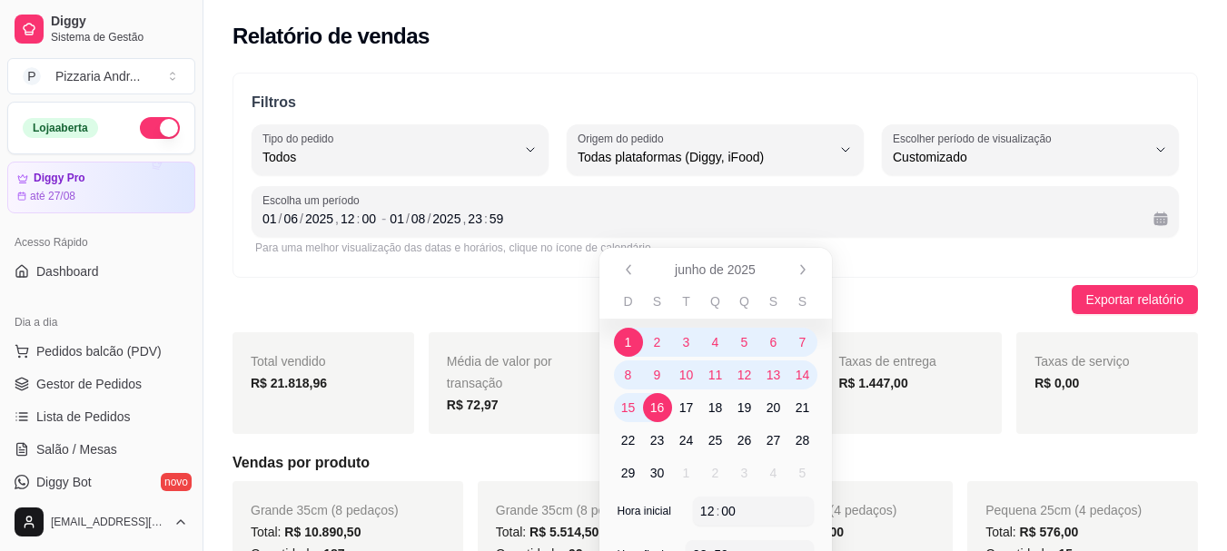
click at [628, 341] on span "1" at bounding box center [628, 342] width 7 height 18
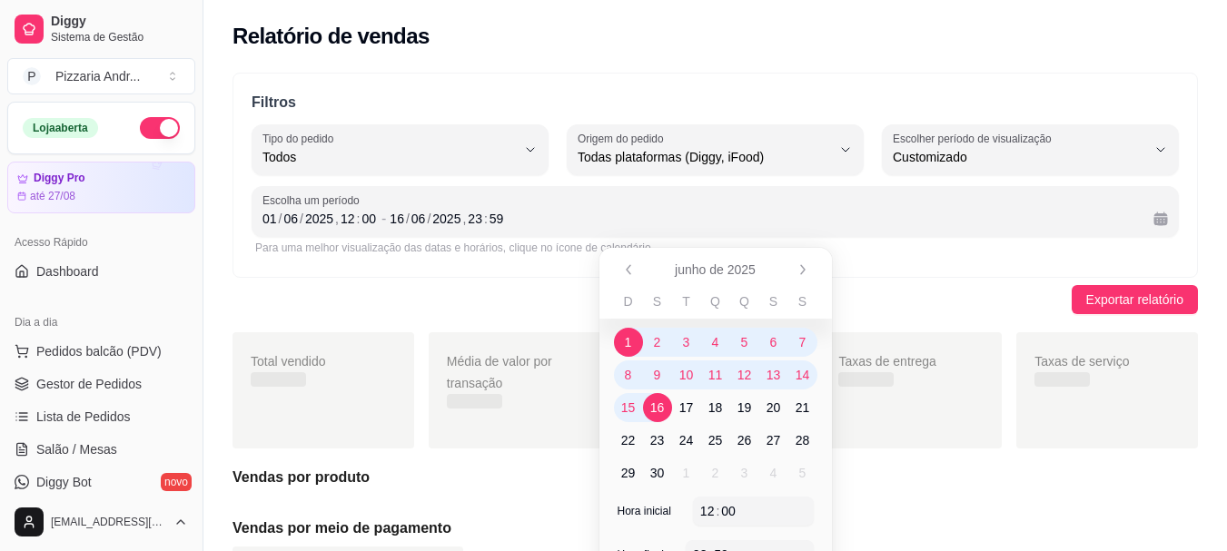
click at [628, 346] on span "1" at bounding box center [628, 342] width 7 height 18
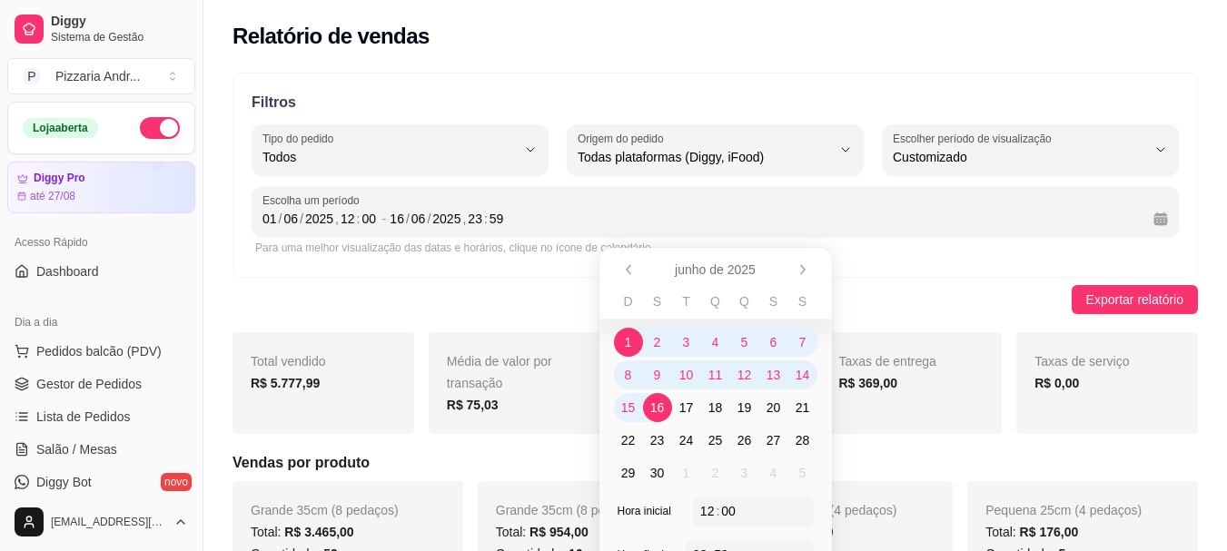
click at [658, 403] on span "16" at bounding box center [657, 408] width 15 height 18
click at [674, 331] on td "3" at bounding box center [686, 342] width 29 height 33
click at [685, 341] on span "3" at bounding box center [686, 342] width 7 height 18
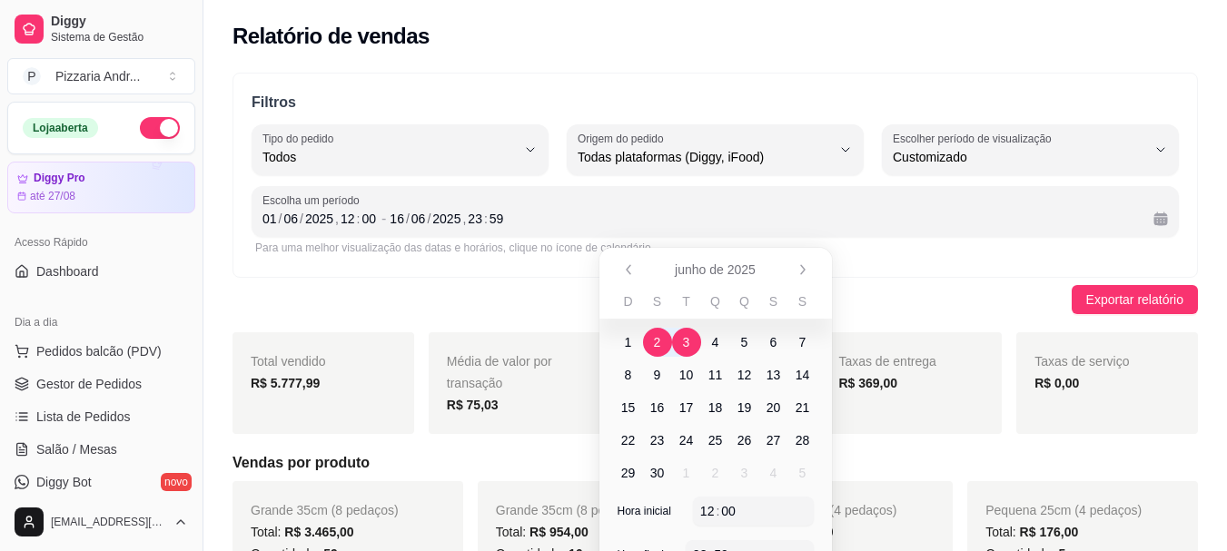
click at [666, 341] on span "2" at bounding box center [657, 342] width 29 height 29
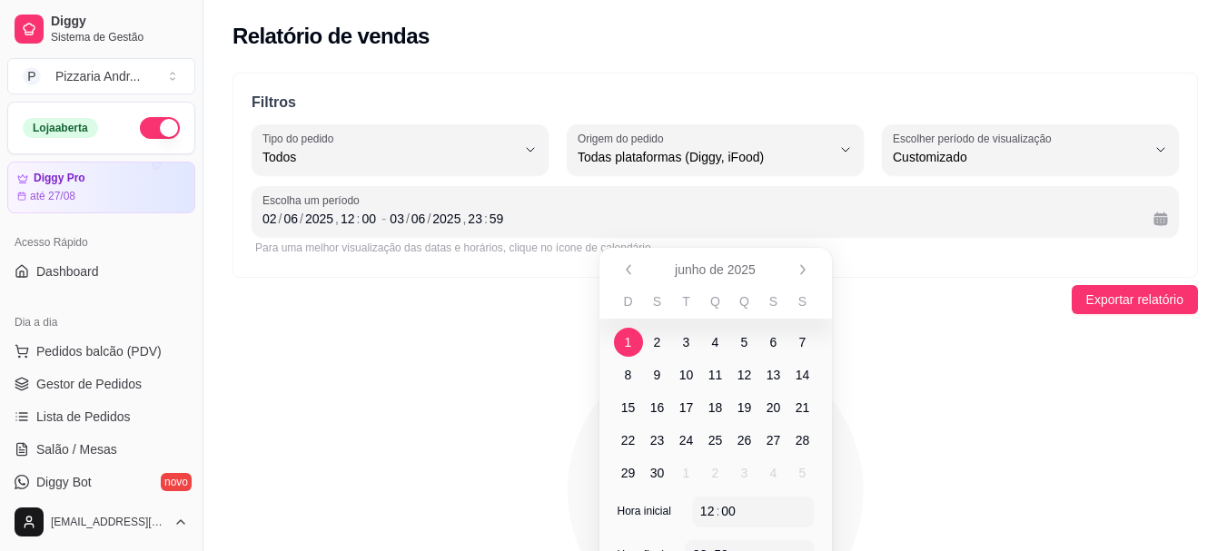
click at [628, 342] on span "1" at bounding box center [628, 342] width 7 height 18
click at [663, 417] on span "16" at bounding box center [657, 407] width 29 height 29
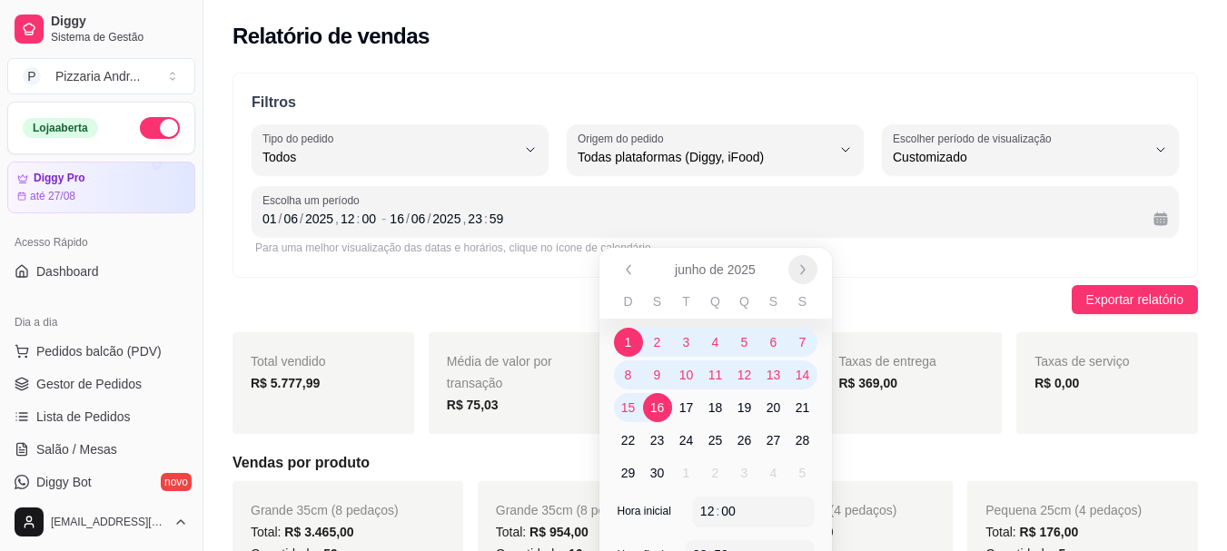
click at [807, 266] on icon "Próximo" at bounding box center [802, 269] width 15 height 15
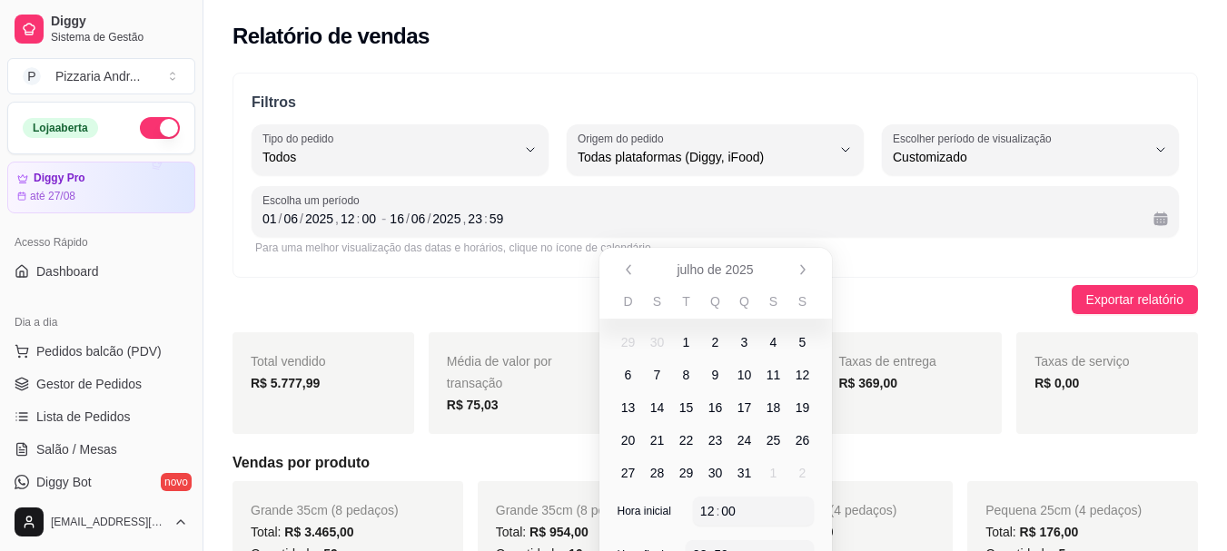
click at [689, 342] on span "1" at bounding box center [686, 342] width 7 height 18
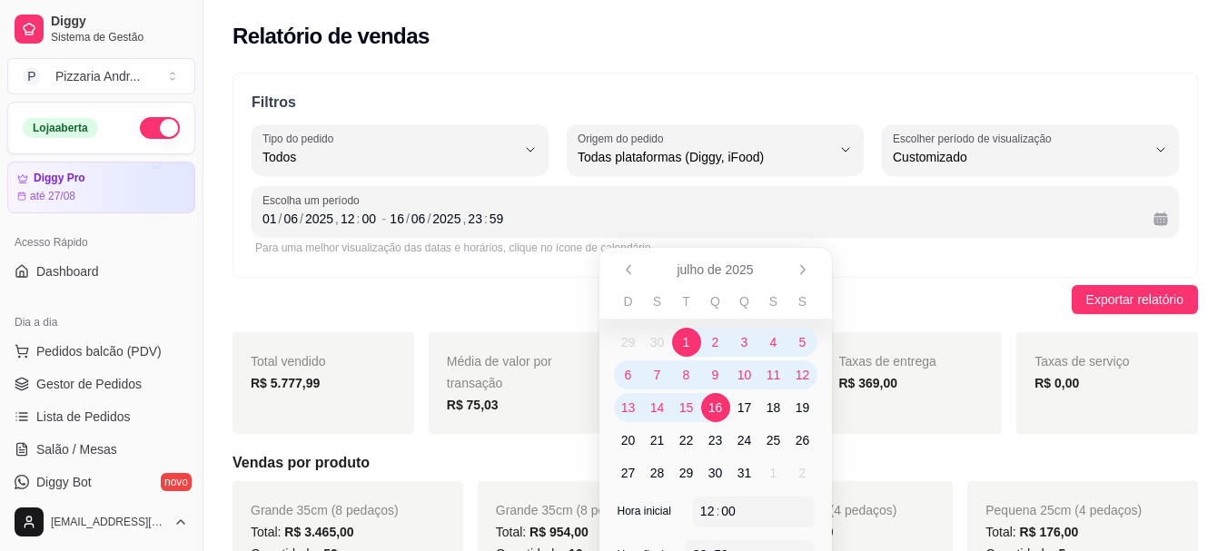
click at [716, 414] on span "16" at bounding box center [715, 408] width 15 height 18
click at [806, 278] on button "Próximo" at bounding box center [802, 269] width 28 height 28
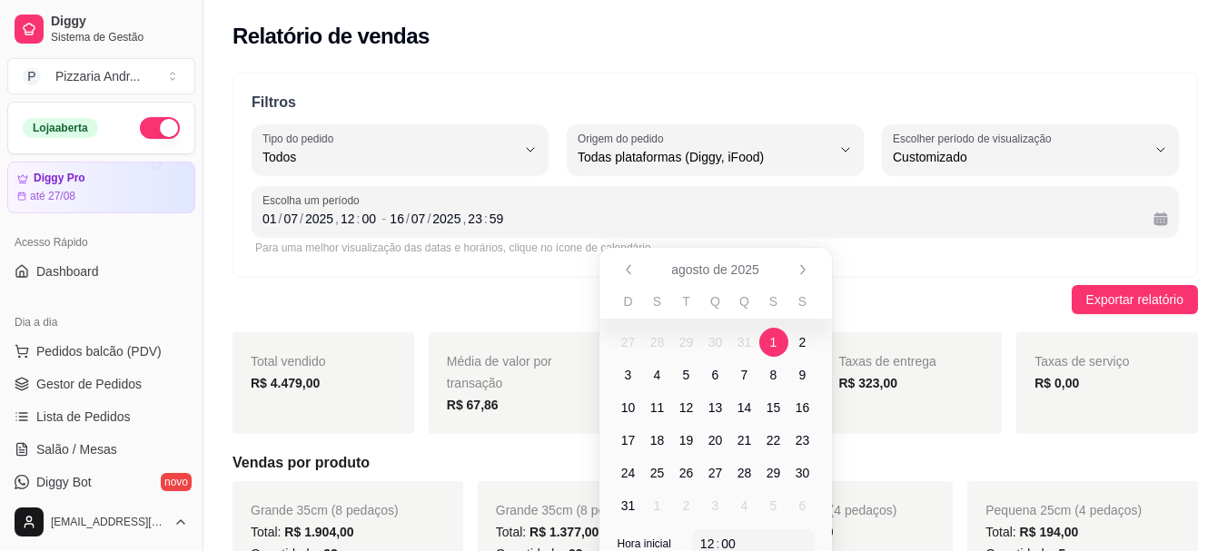
click at [775, 341] on span "1" at bounding box center [773, 342] width 7 height 18
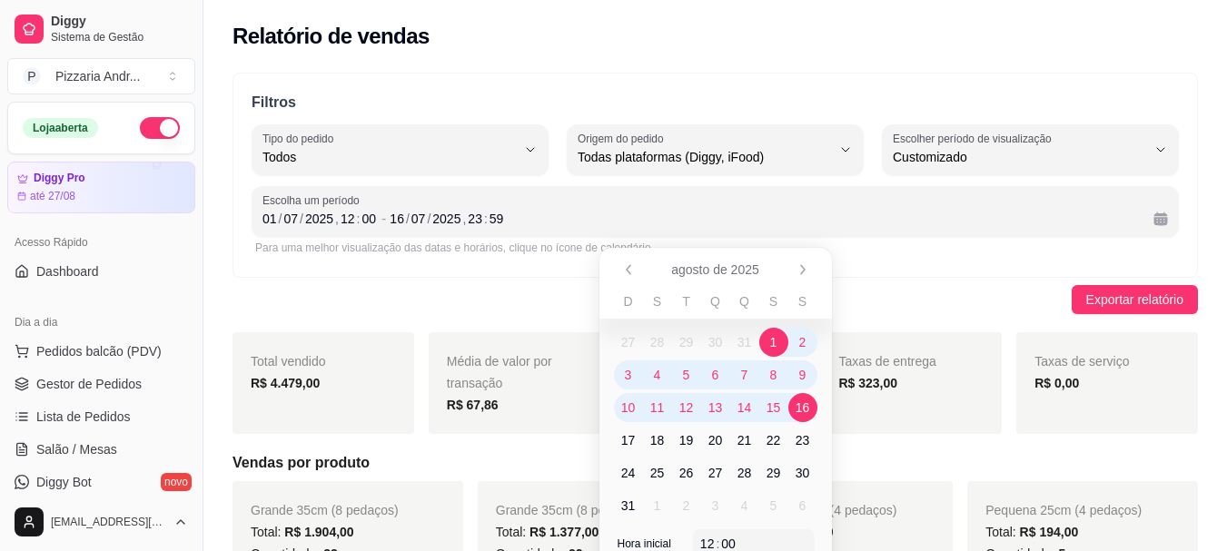
click at [810, 410] on span "16" at bounding box center [802, 407] width 29 height 29
click at [1156, 222] on button "Calendário" at bounding box center [1160, 218] width 29 height 29
